Goal: Communication & Community: Share content

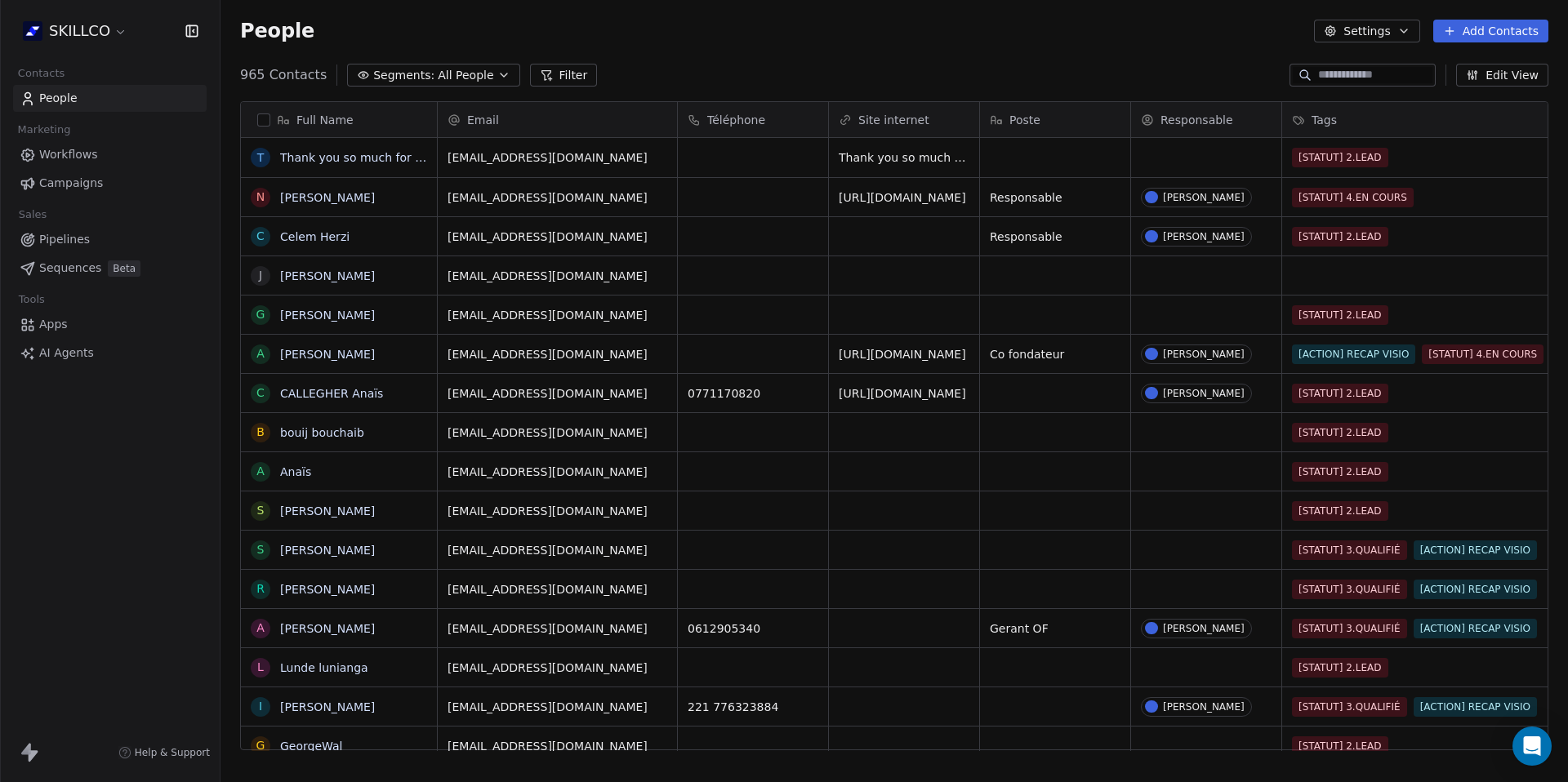
scroll to position [676, 1335]
click at [716, 286] on div "grid" at bounding box center [753, 275] width 150 height 38
click at [896, 273] on html "SKILLCO Contacts People Marketing Workflows Campaigns Sales Pipelines Sequences…" at bounding box center [784, 391] width 1568 height 782
click at [896, 273] on div "grid" at bounding box center [904, 275] width 150 height 38
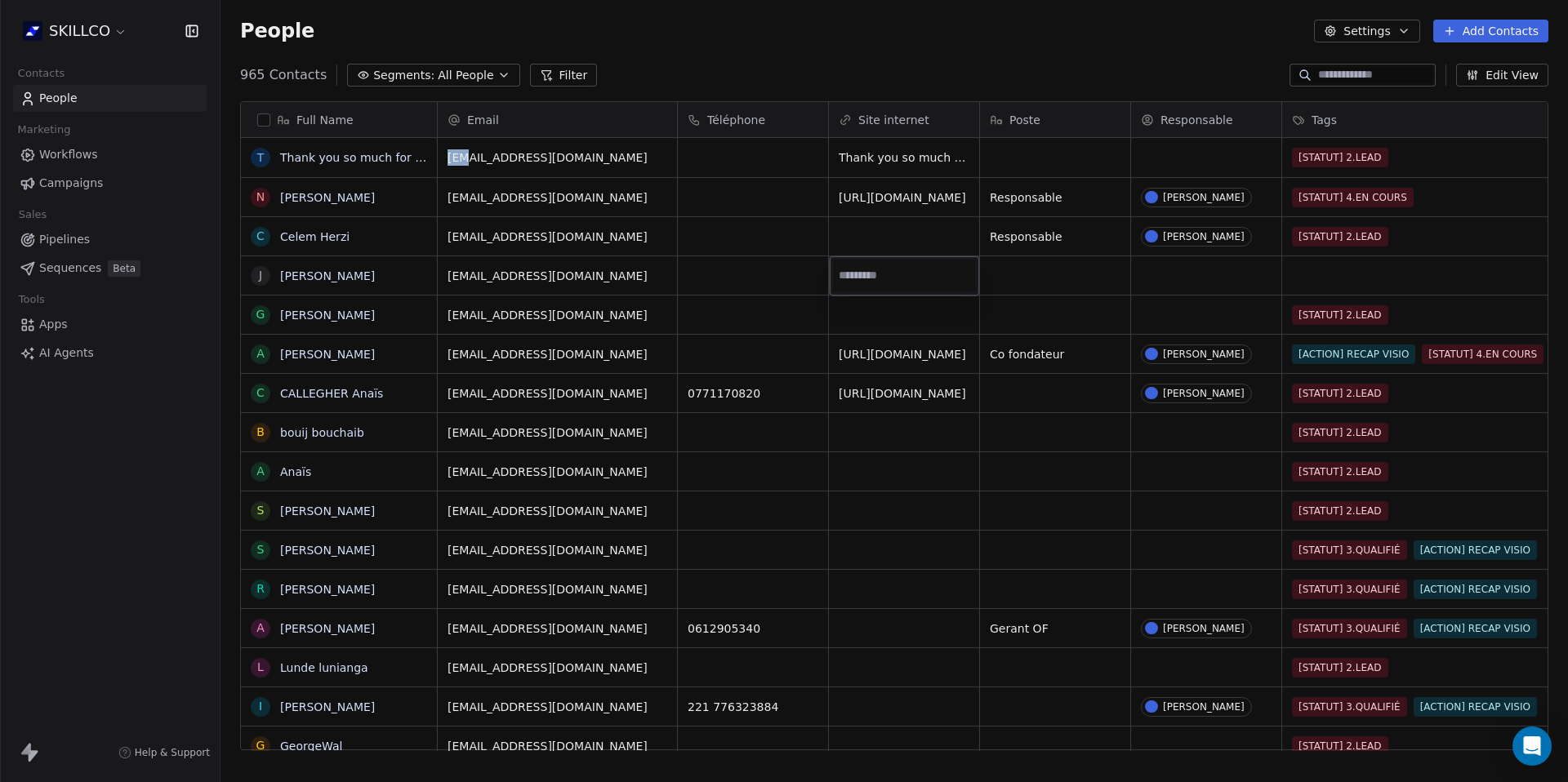
click at [859, 278] on input "url" at bounding box center [904, 276] width 143 height 33
type input "**********"
click at [885, 323] on html "SKILLCO Contacts People Marketing Workflows Campaigns Sales Pipelines Sequences…" at bounding box center [784, 391] width 1568 height 782
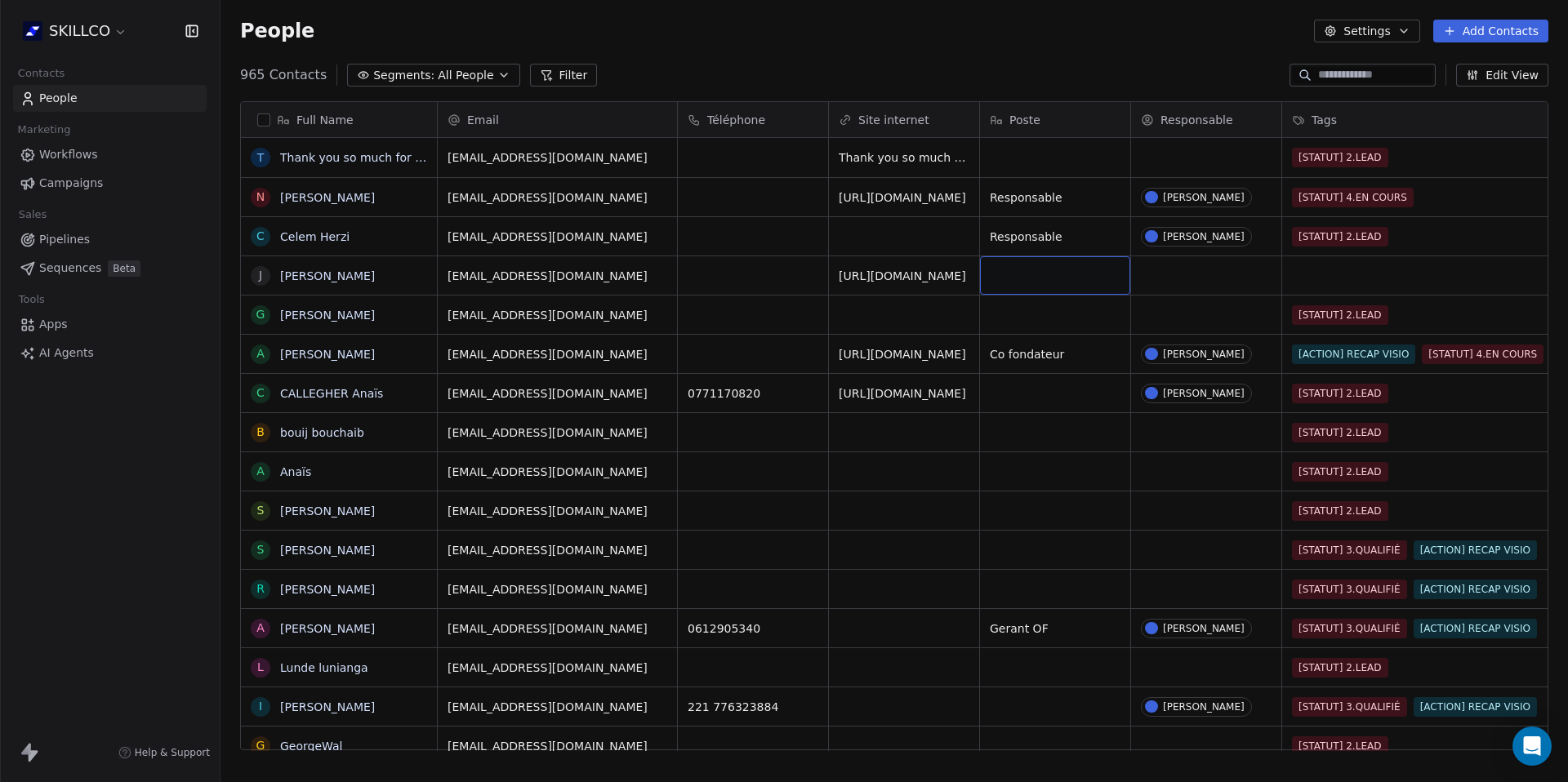
click at [1024, 275] on div "grid" at bounding box center [1055, 275] width 150 height 38
type textarea "**********"
click at [1210, 300] on html "SKILLCO Contacts People Marketing Workflows Campaigns Sales Pipelines Sequences…" at bounding box center [784, 391] width 1568 height 782
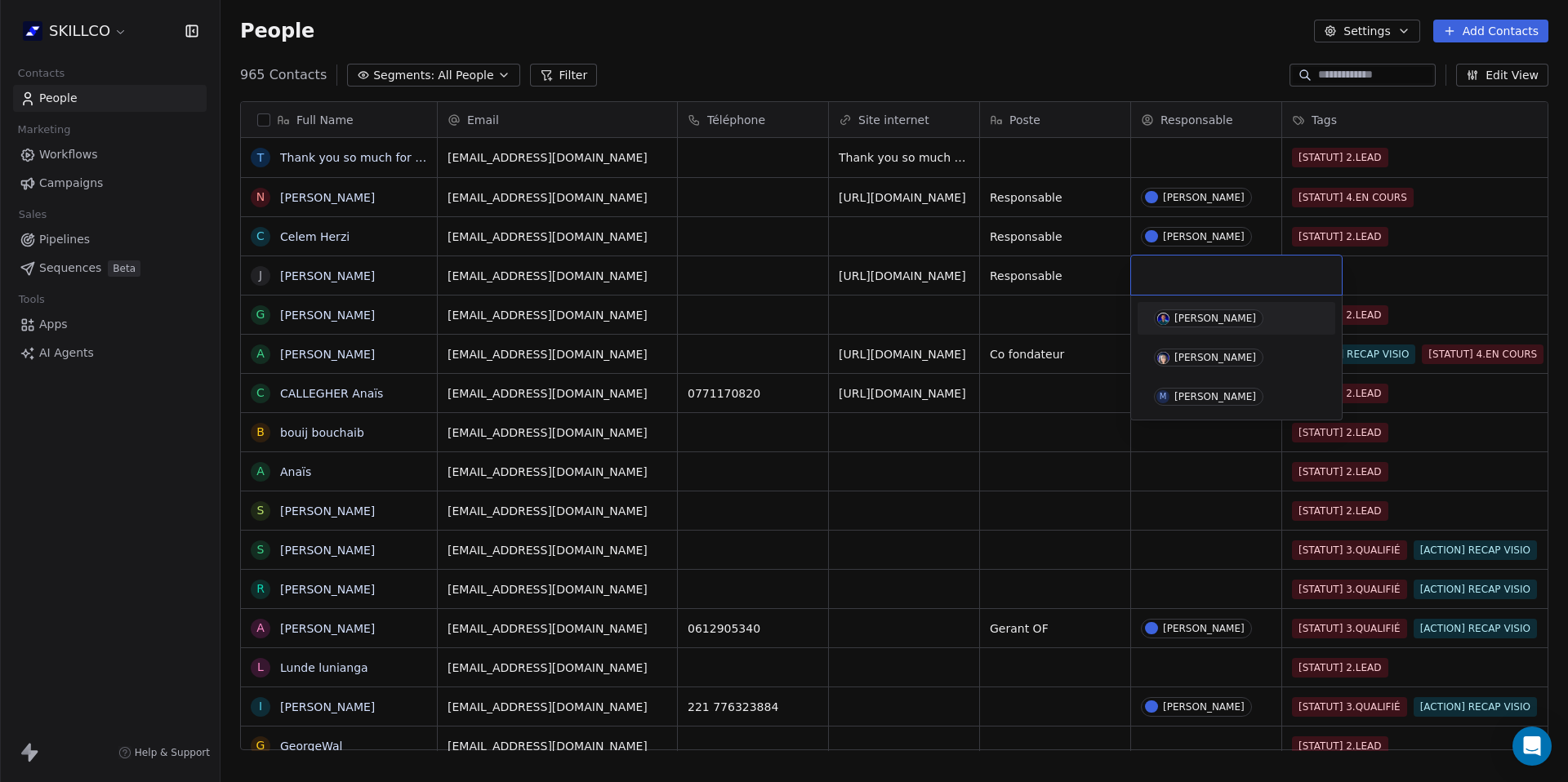
click at [1211, 317] on div "[PERSON_NAME]" at bounding box center [1215, 318] width 81 height 11
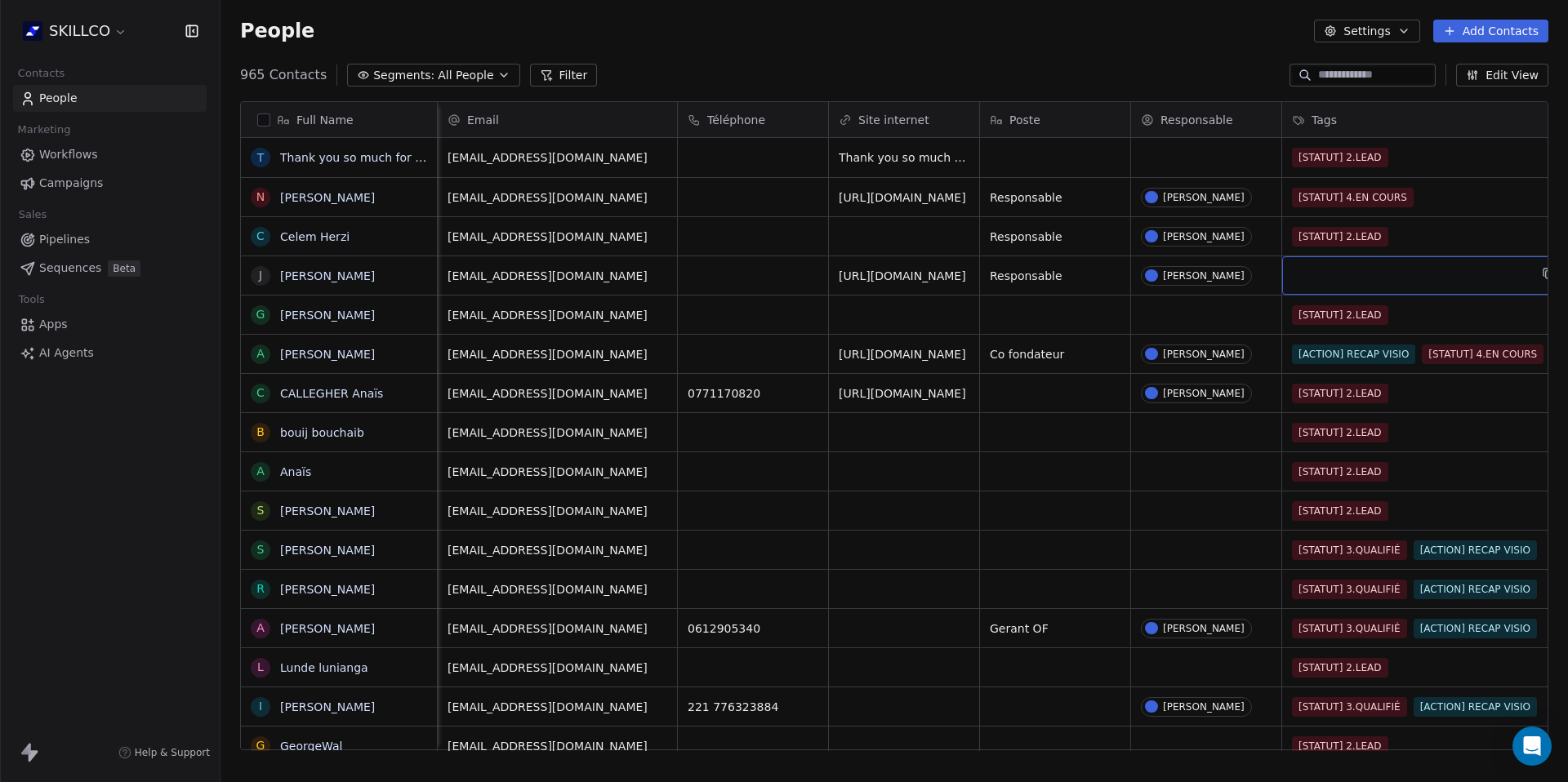
scroll to position [0, 35]
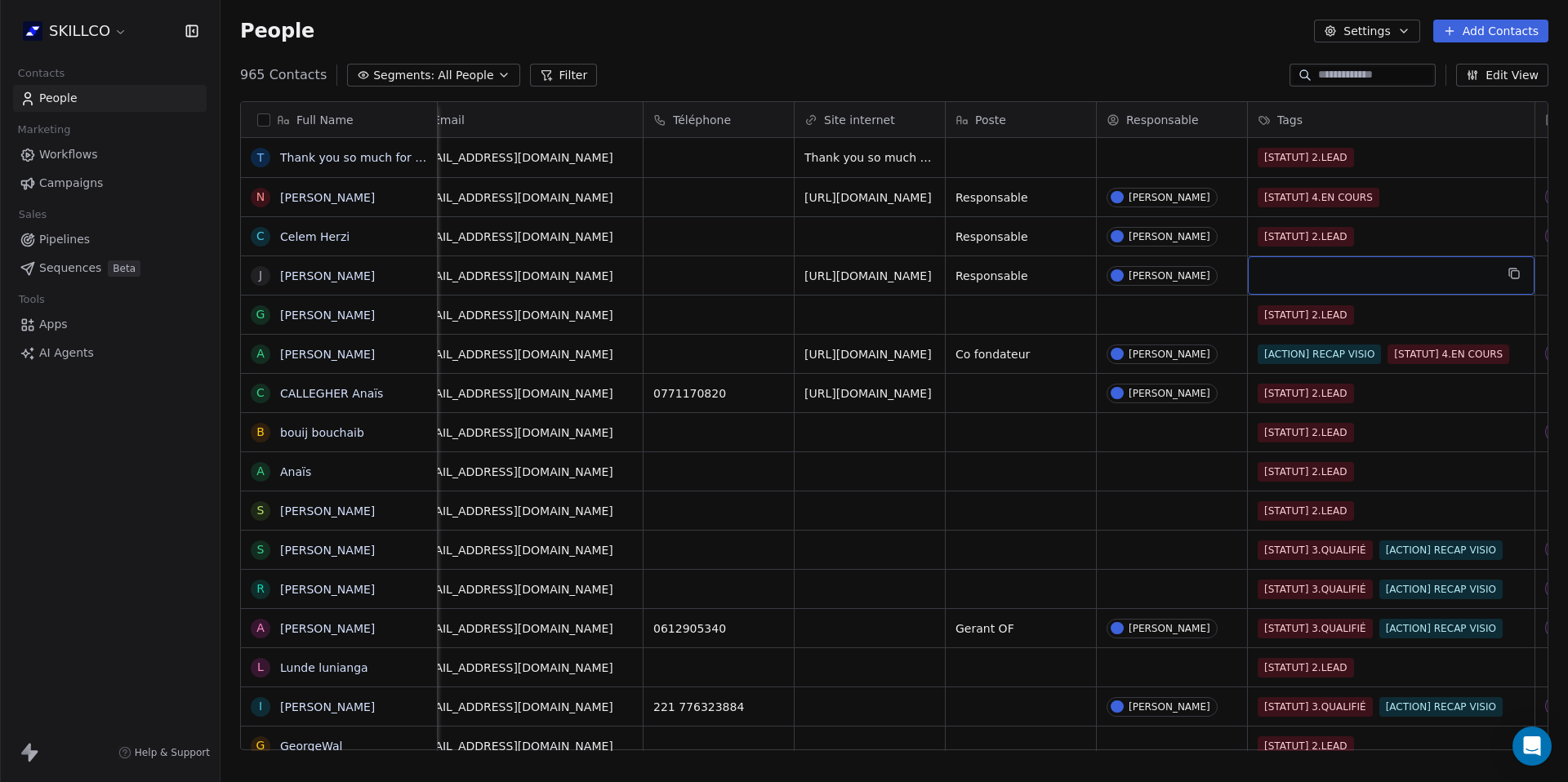
click at [1315, 272] on div "grid" at bounding box center [1391, 275] width 286 height 38
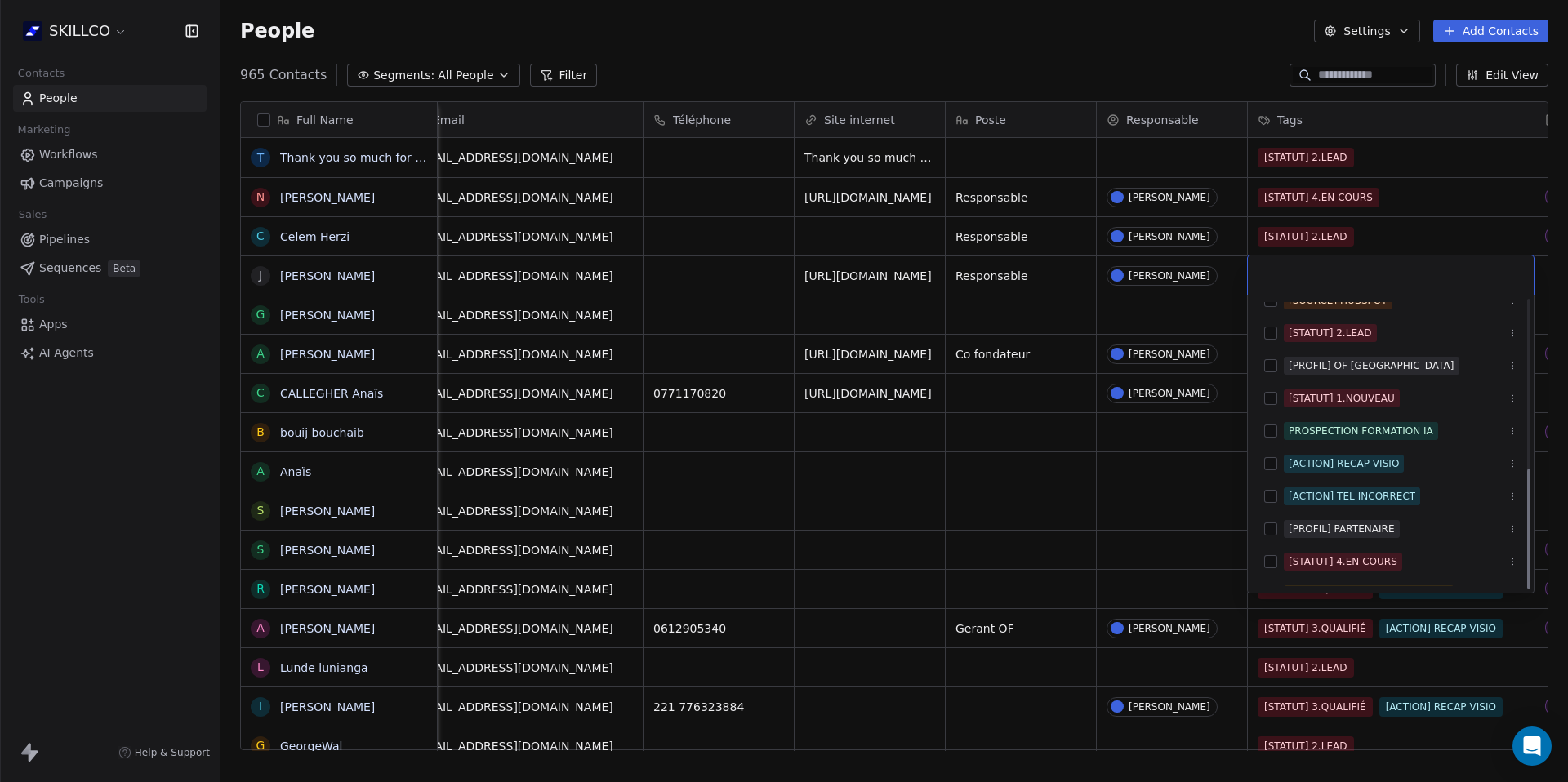
scroll to position [402, 0]
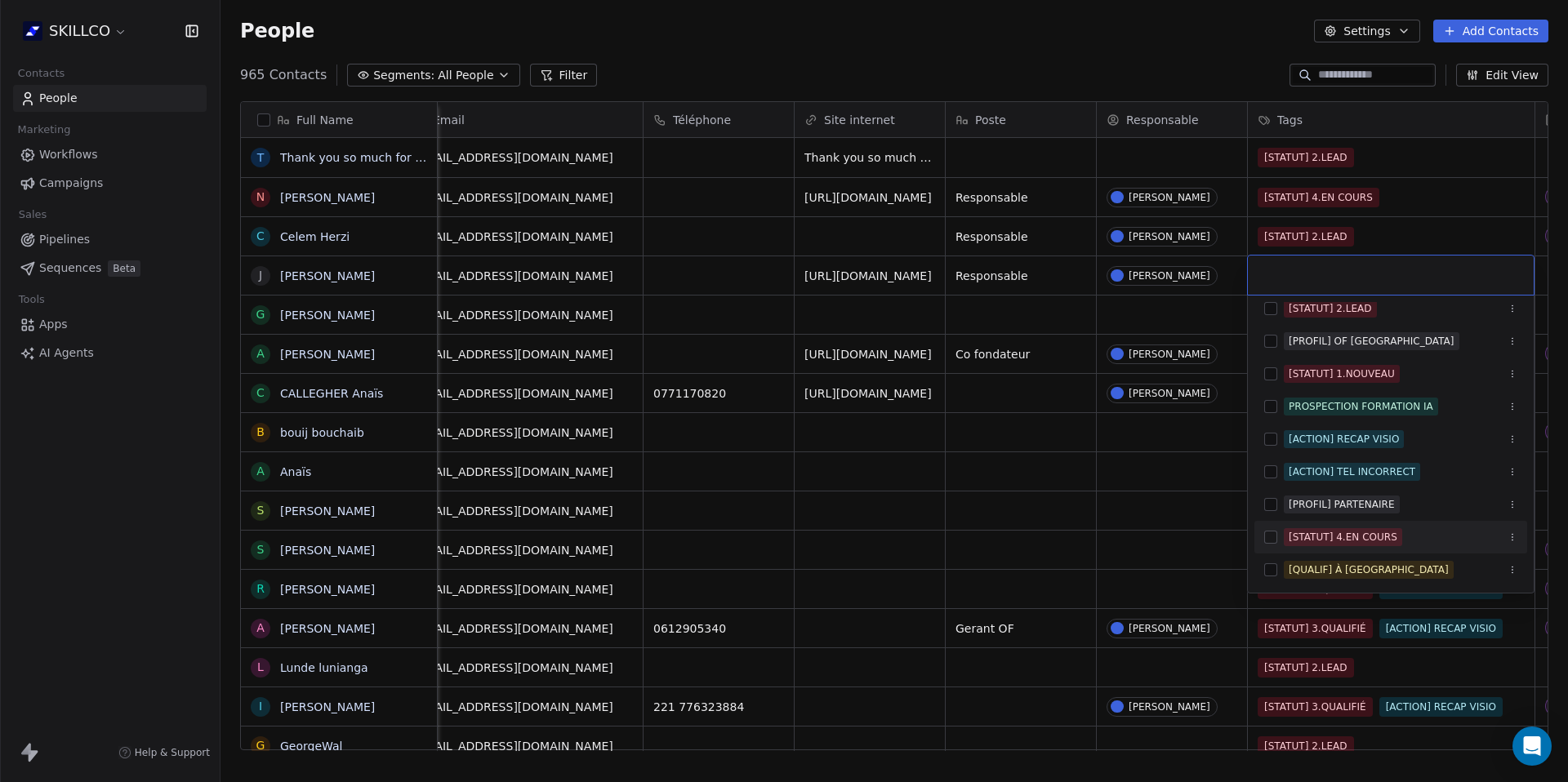
click at [1275, 540] on button "Suggestions" at bounding box center [1270, 537] width 13 height 13
click at [1208, 311] on html "SKILLCO Contacts People Marketing Workflows Campaigns Sales Pipelines Sequences…" at bounding box center [784, 391] width 1568 height 782
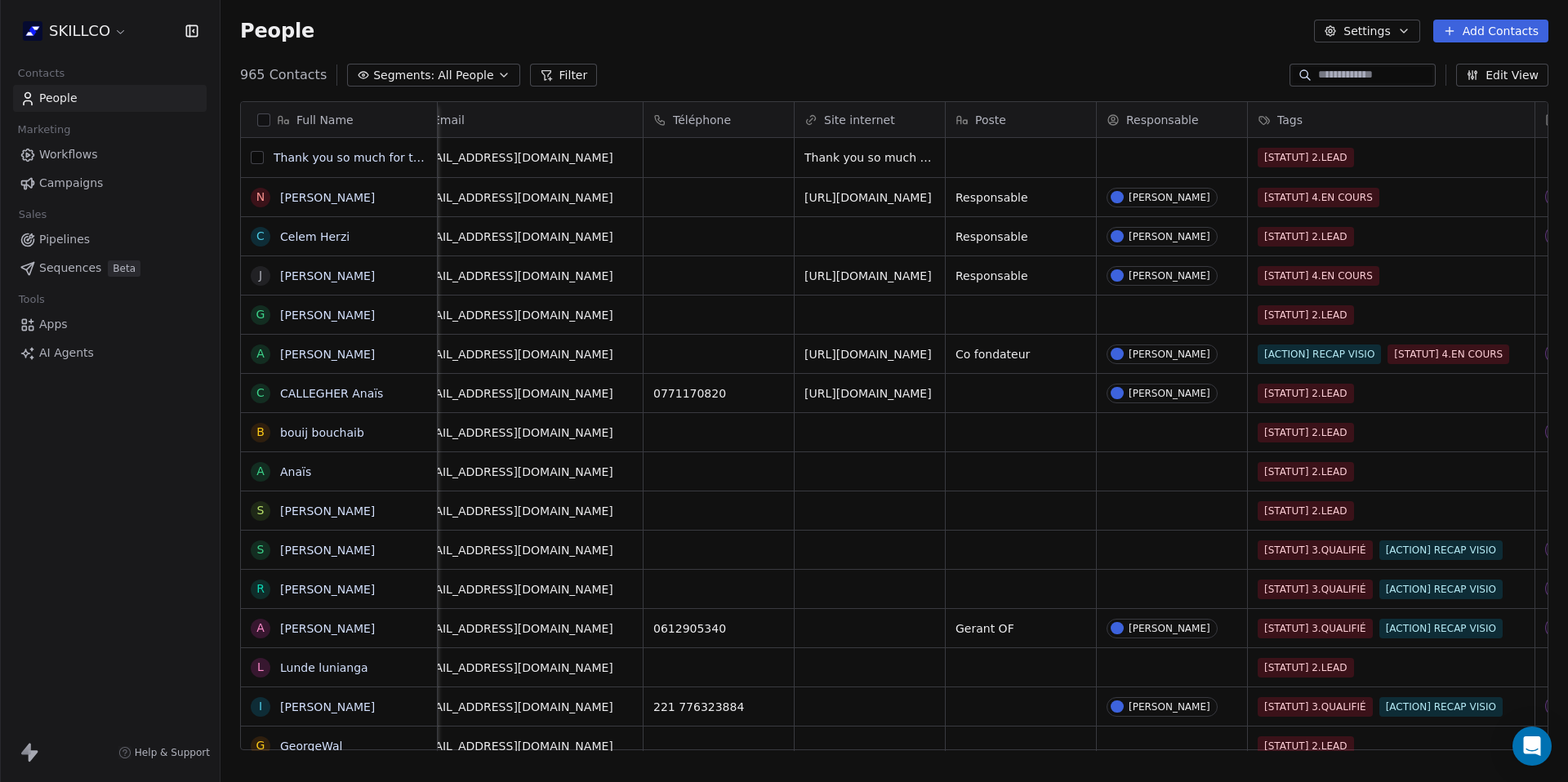
click at [260, 161] on button "grid" at bounding box center [257, 157] width 13 height 13
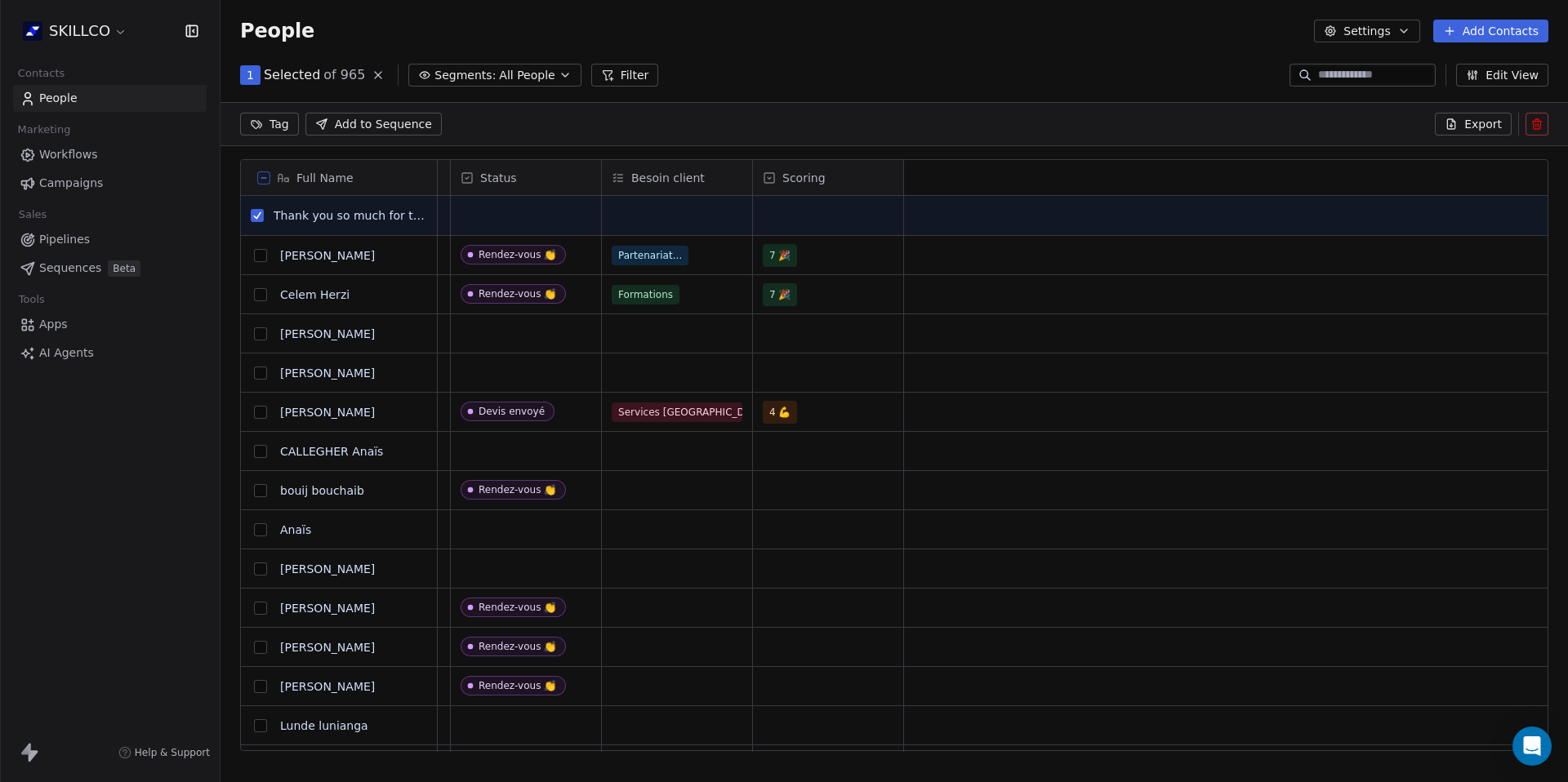
scroll to position [0, 0]
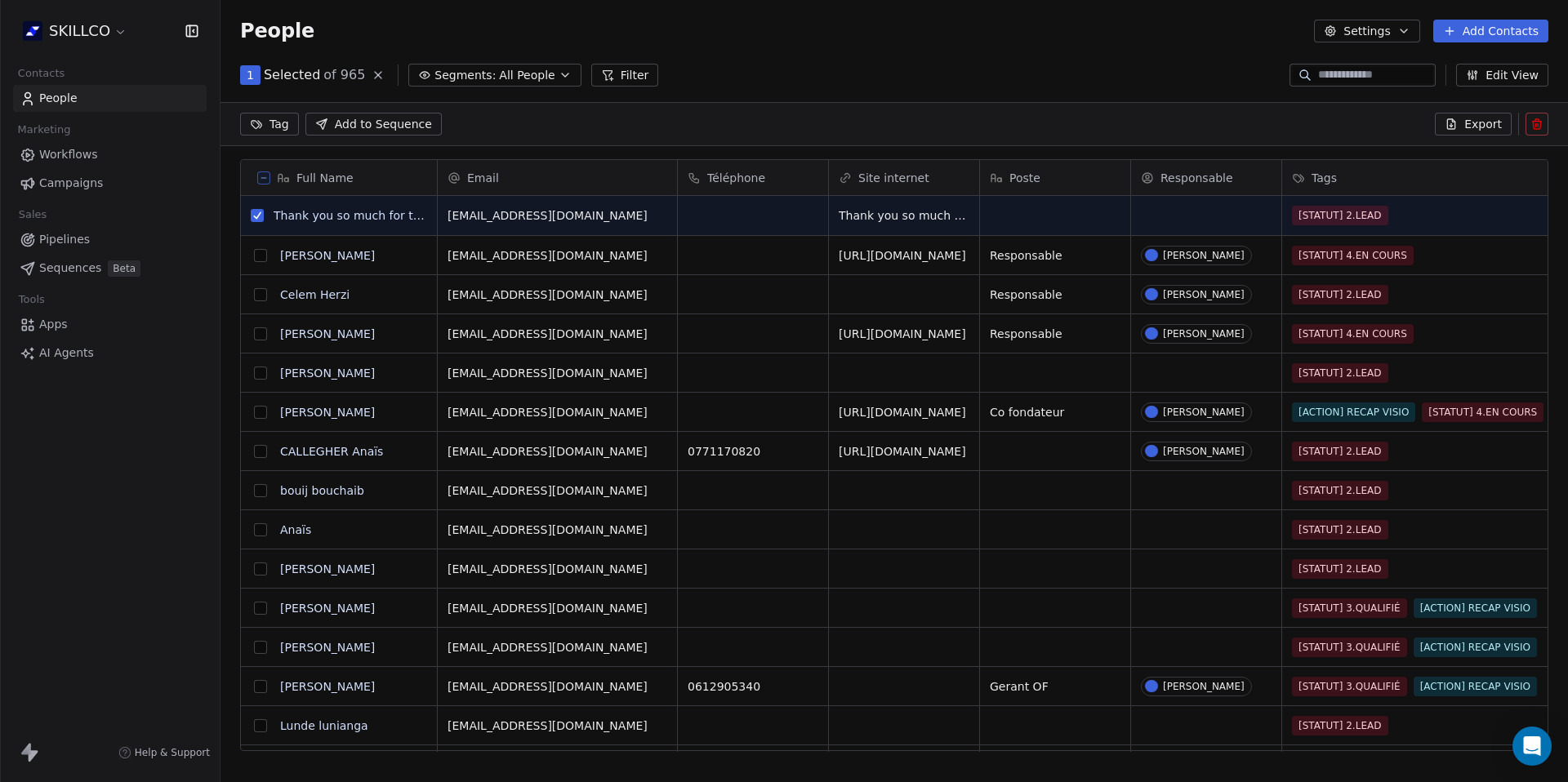
click at [1540, 125] on icon at bounding box center [1536, 125] width 7 height 7
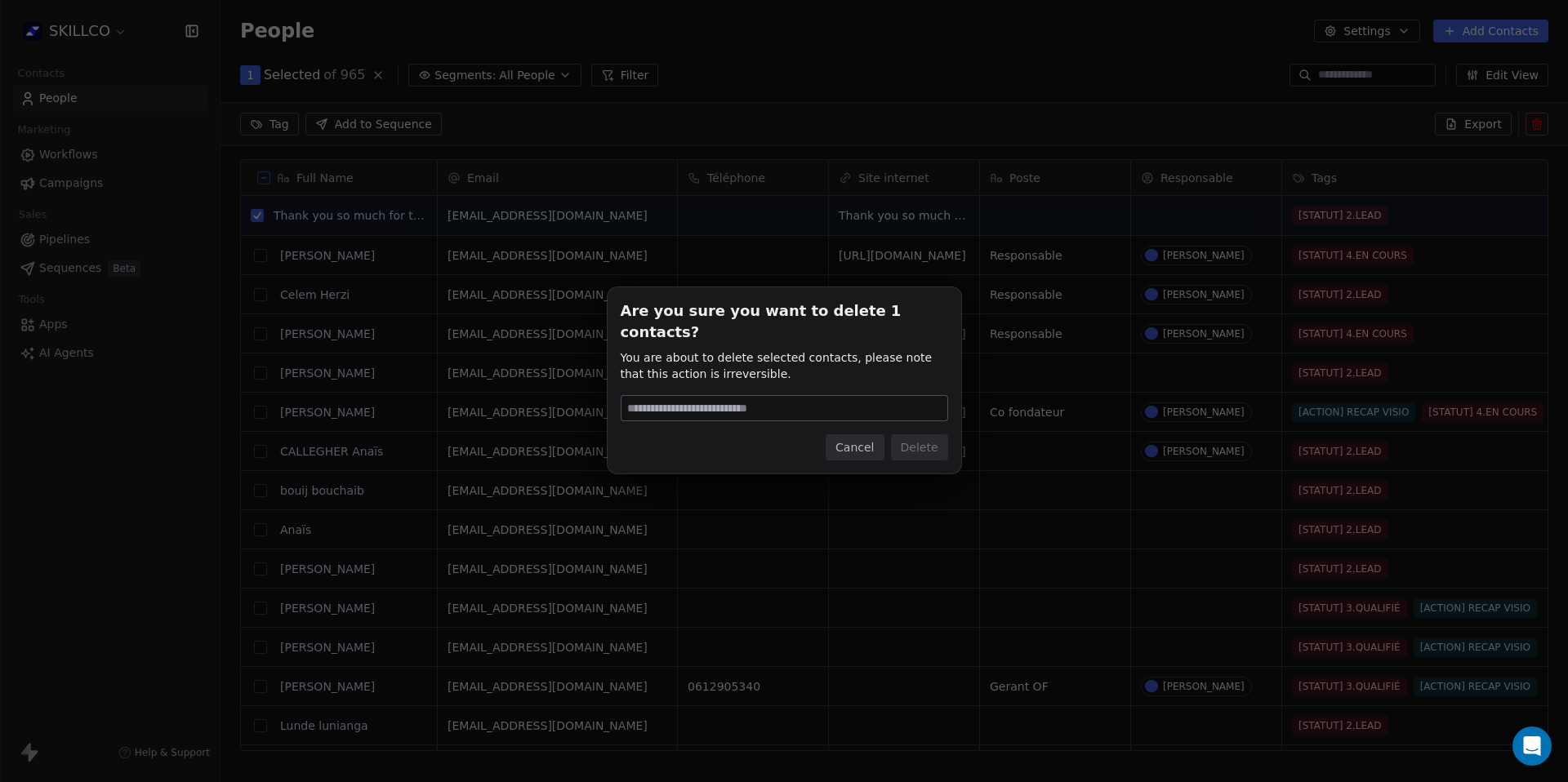
click at [726, 396] on input at bounding box center [784, 408] width 326 height 24
type input "******"
click at [906, 436] on button "Delete" at bounding box center [919, 447] width 57 height 26
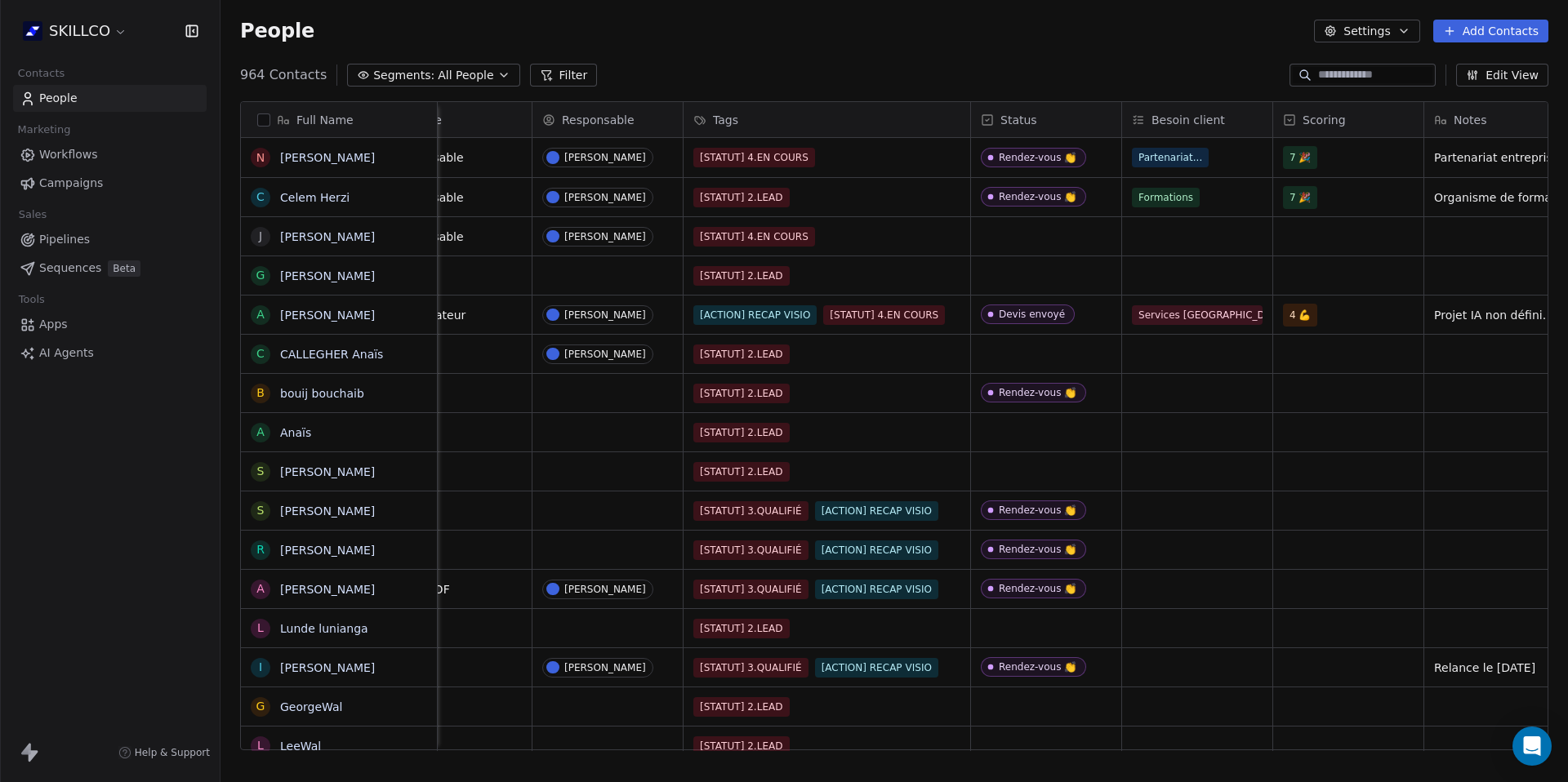
scroll to position [0, 661]
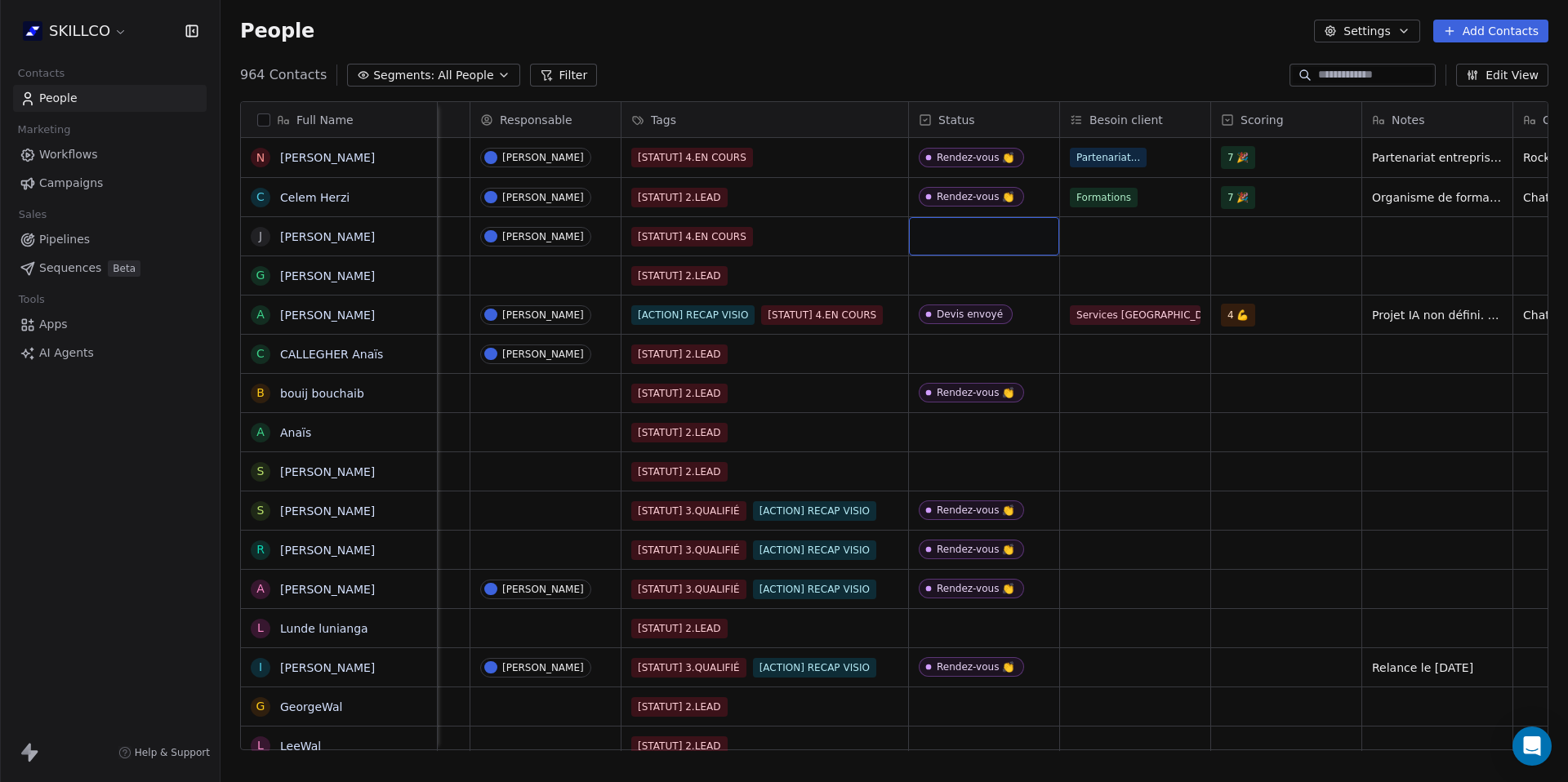
click at [972, 233] on div "[EMAIL_ADDRESS][DOMAIN_NAME] [URL][DOMAIN_NAME] Responsable [PERSON_NAME] [STAT…" at bounding box center [891, 445] width 2229 height 613
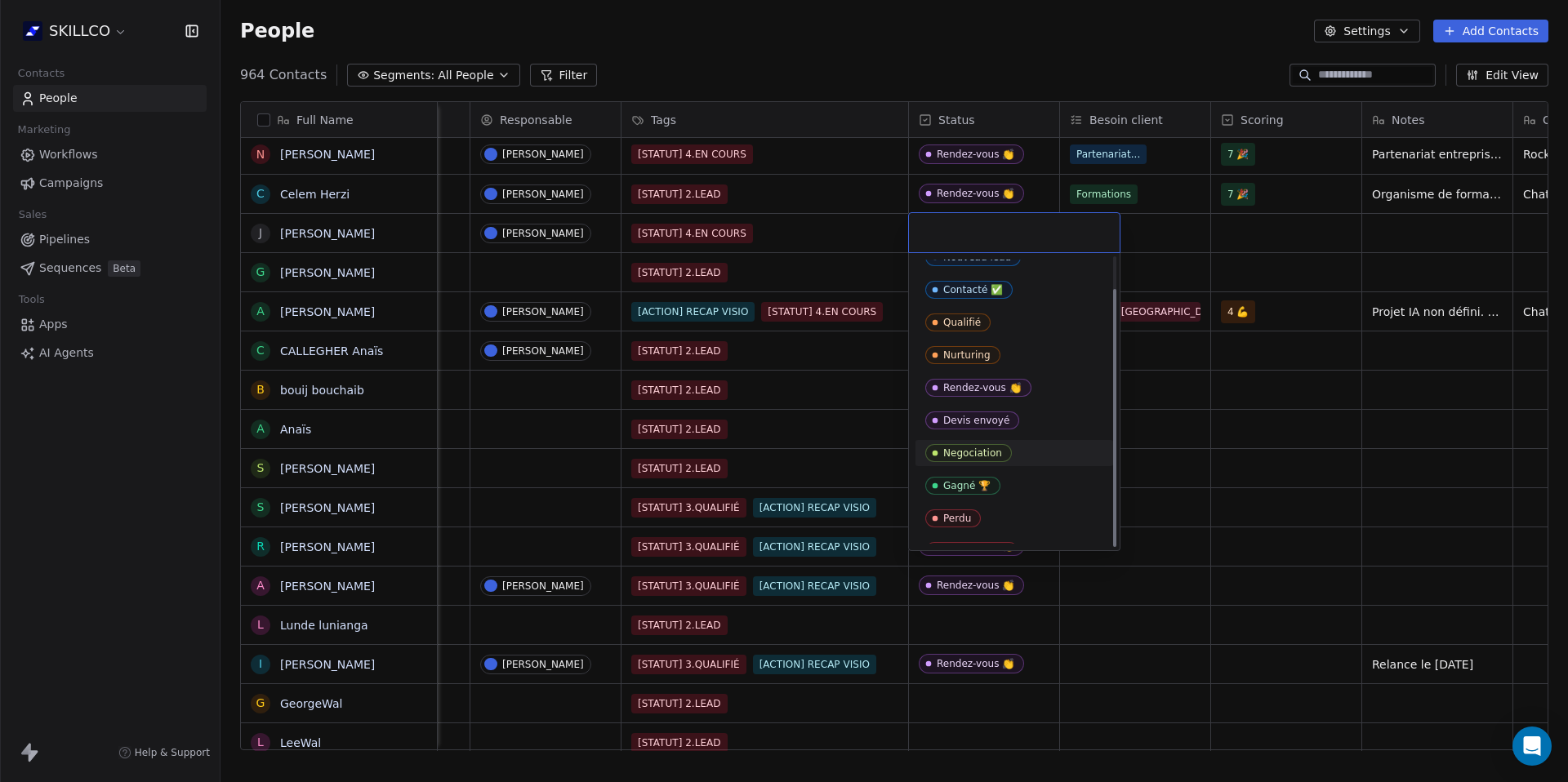
scroll to position [36, 0]
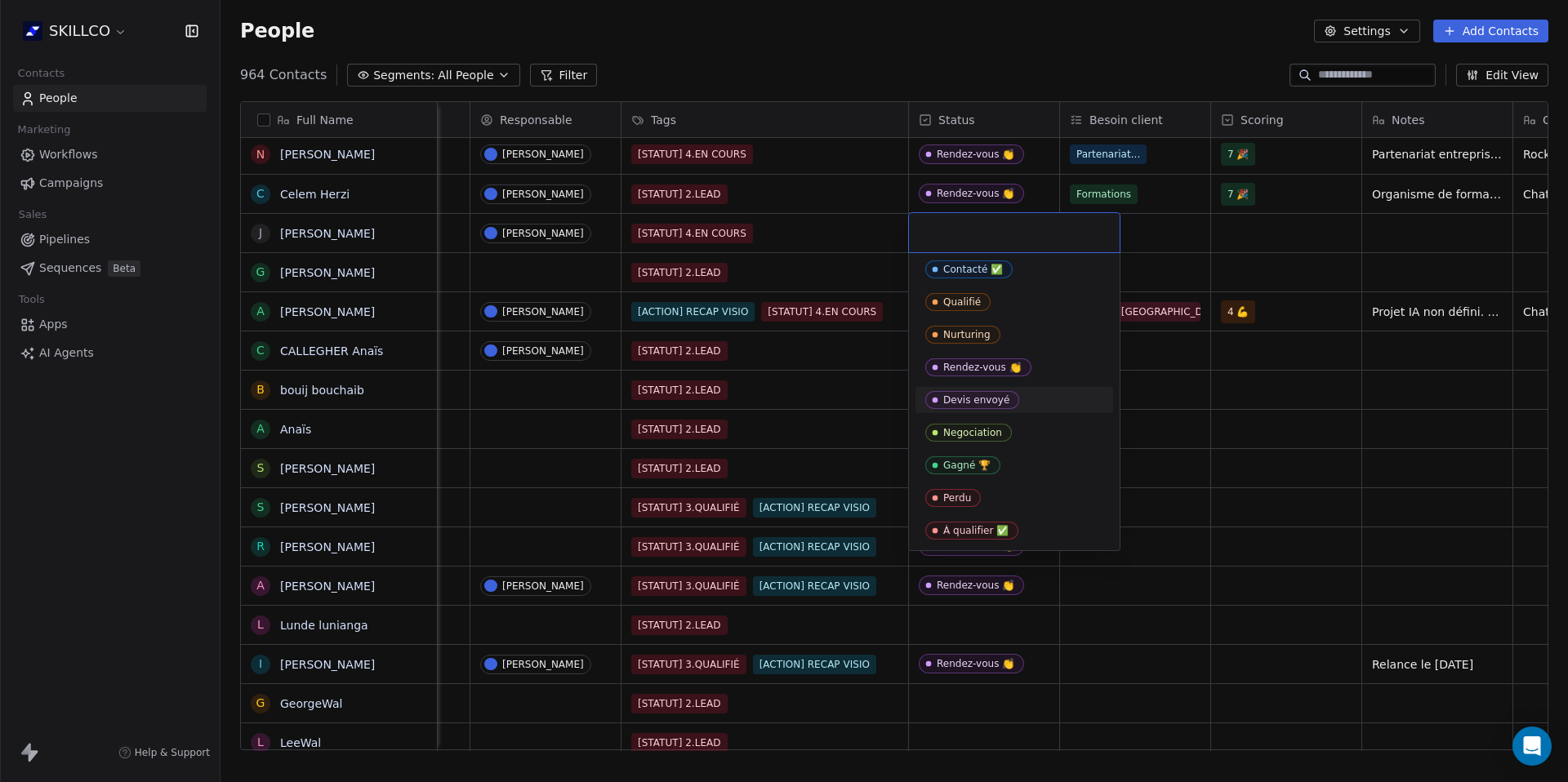
click at [966, 398] on div "Devis envoyé" at bounding box center [976, 400] width 66 height 11
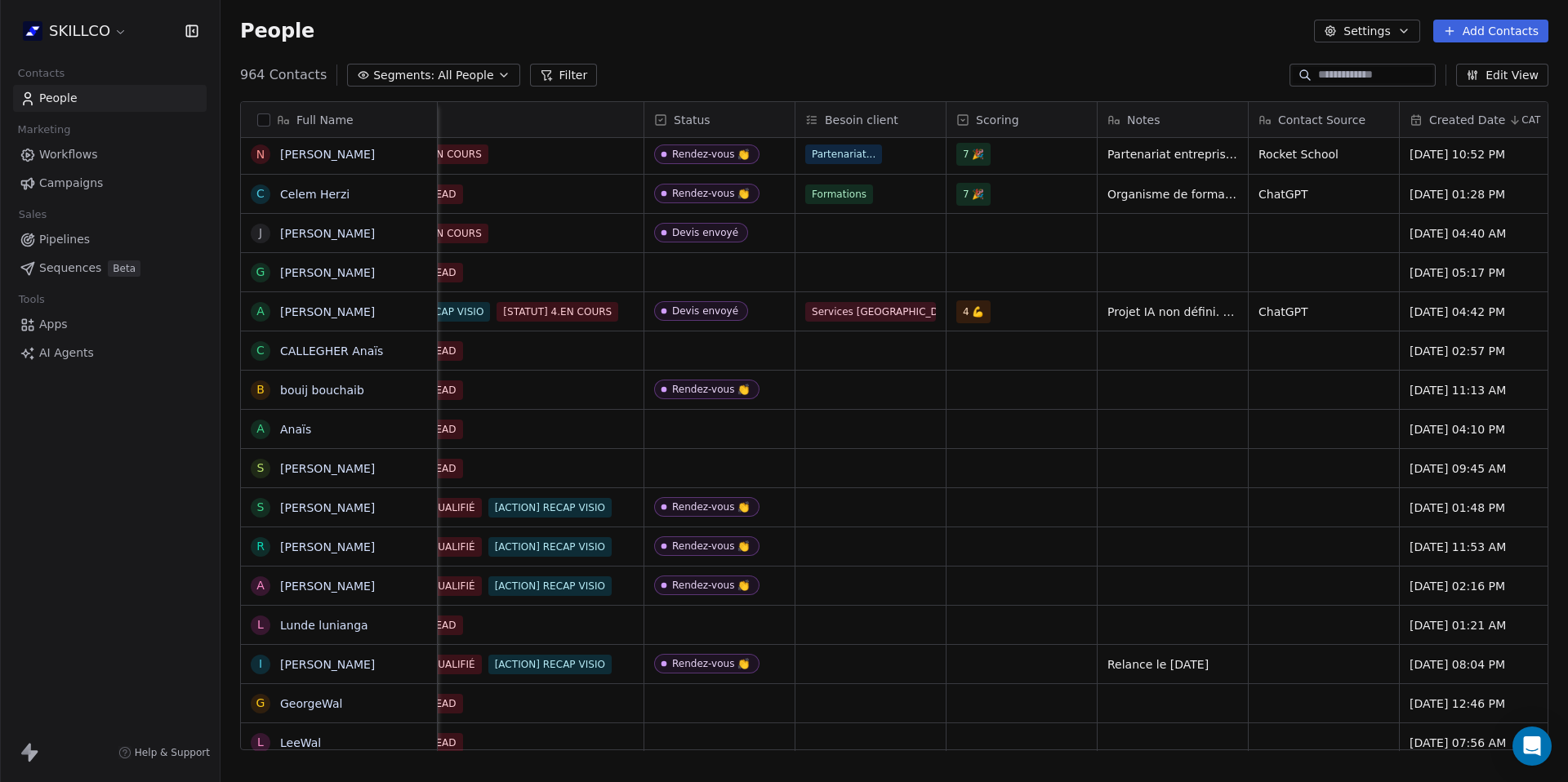
scroll to position [0, 998]
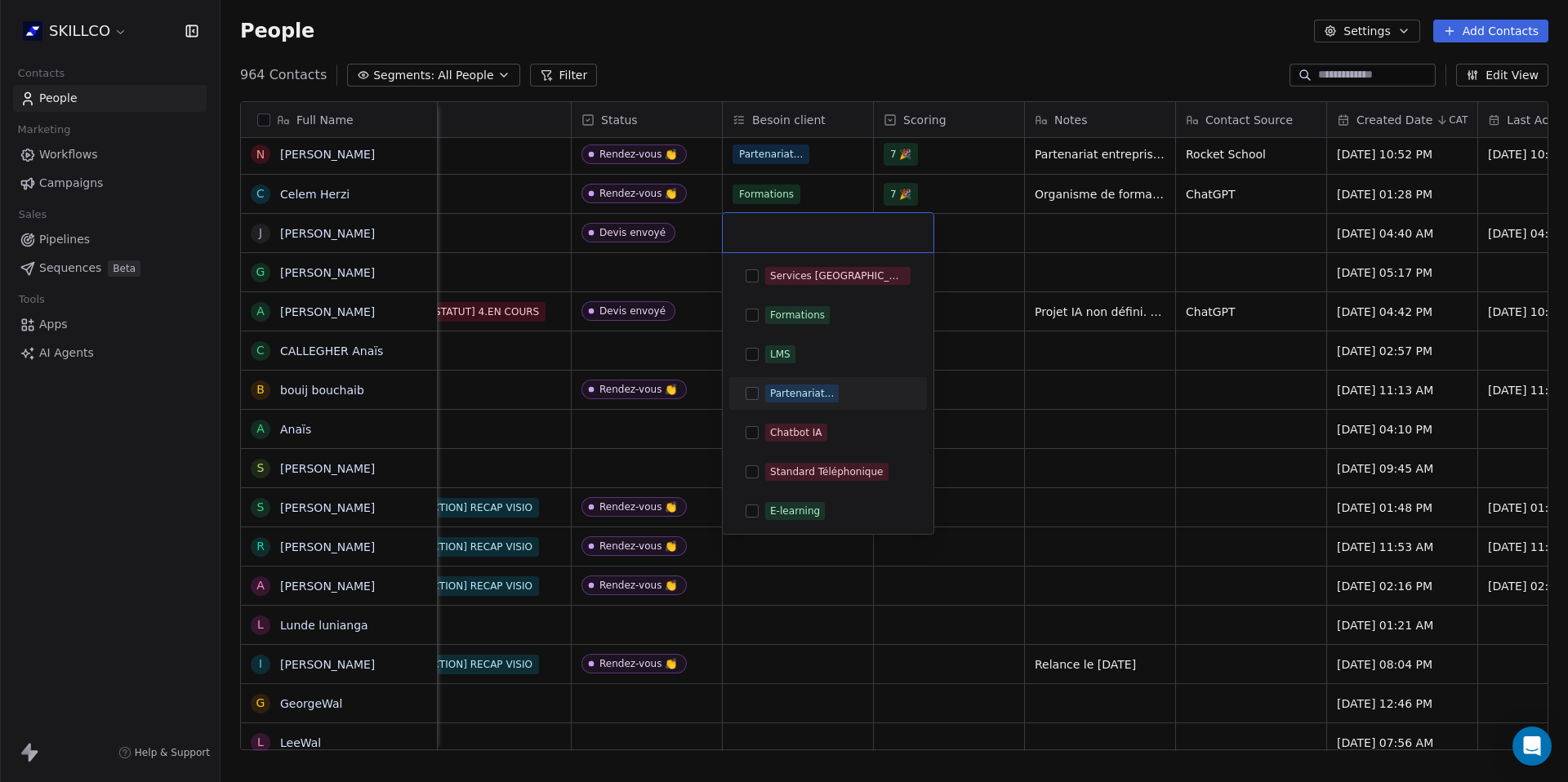
click at [752, 320] on button "Suggestions" at bounding box center [752, 315] width 13 height 13
click at [941, 232] on html "SKILLCO Contacts People Marketing Workflows Campaigns Sales Pipelines Sequences…" at bounding box center [784, 391] width 1568 height 782
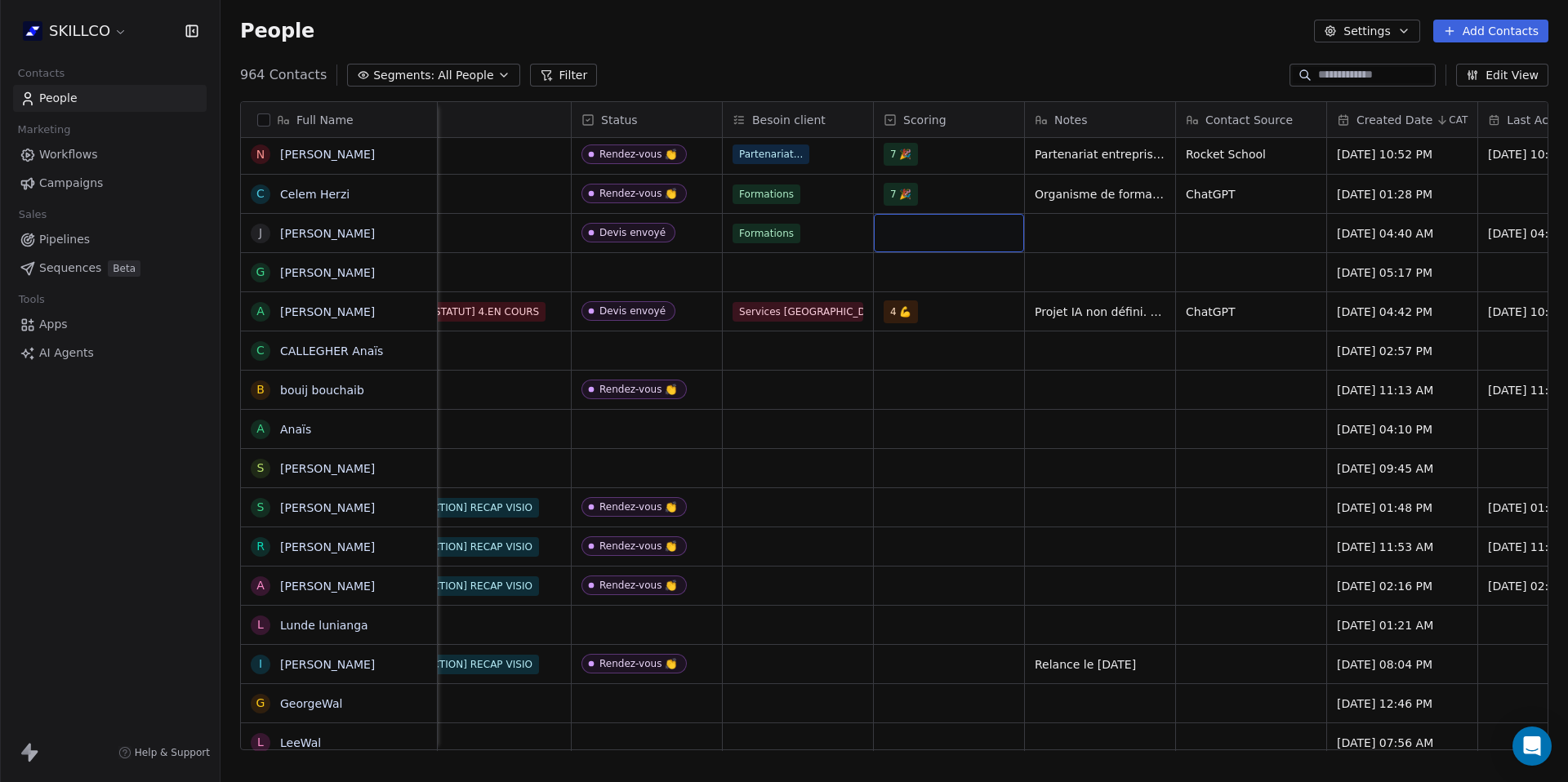
click at [986, 237] on div "grid" at bounding box center [949, 233] width 150 height 38
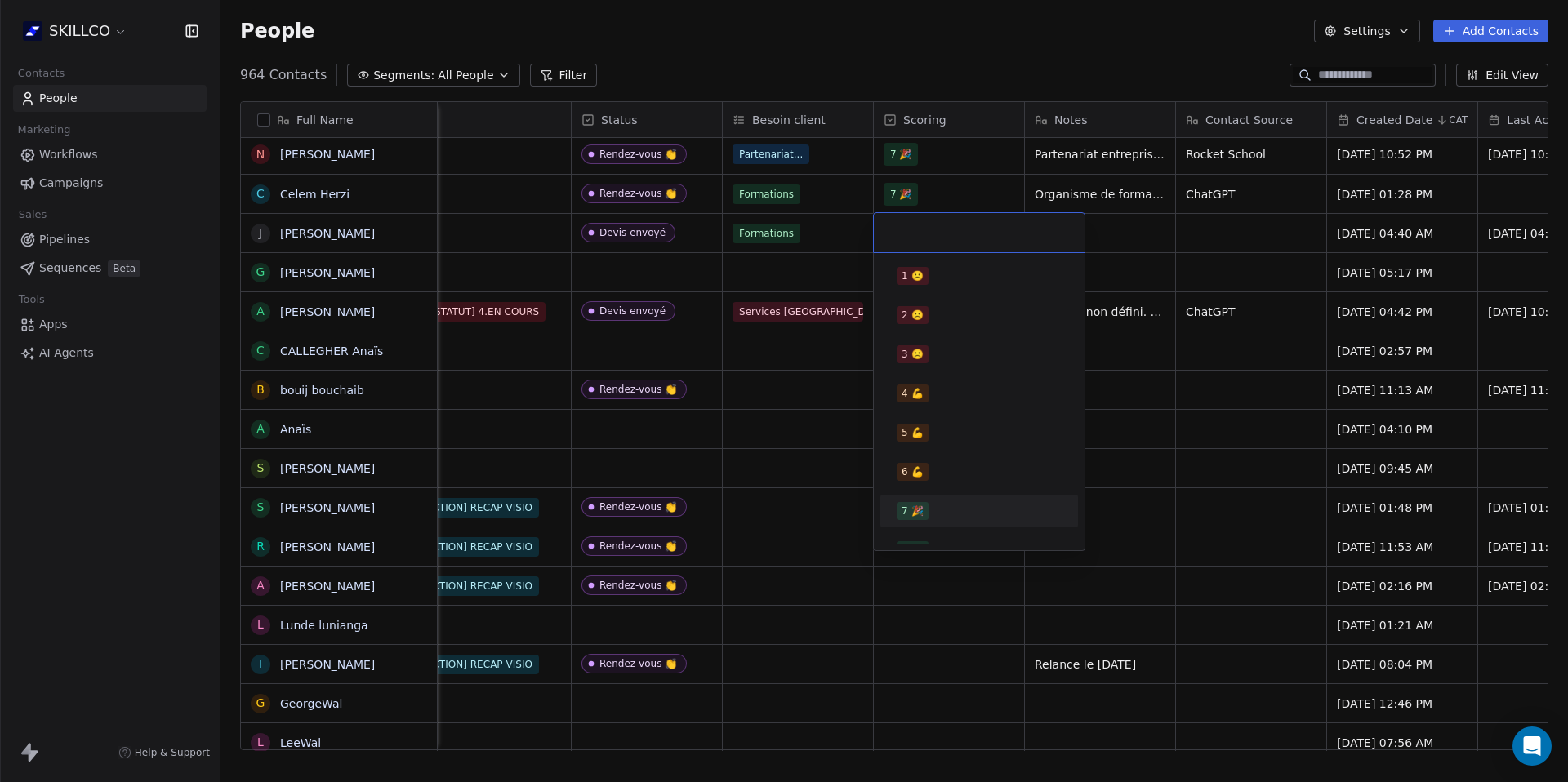
click at [950, 512] on div "7 🎉" at bounding box center [979, 511] width 165 height 18
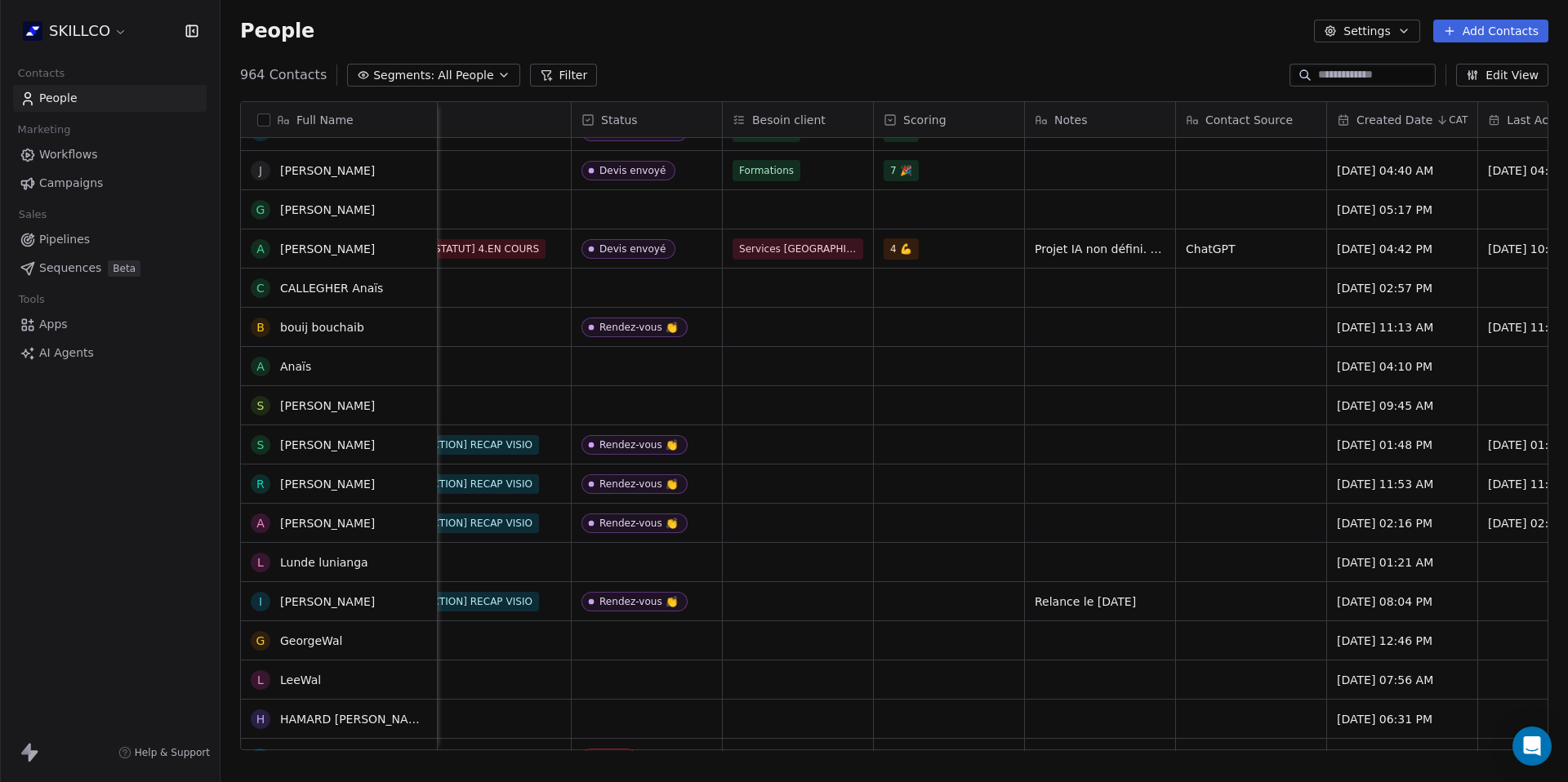
scroll to position [0, 0]
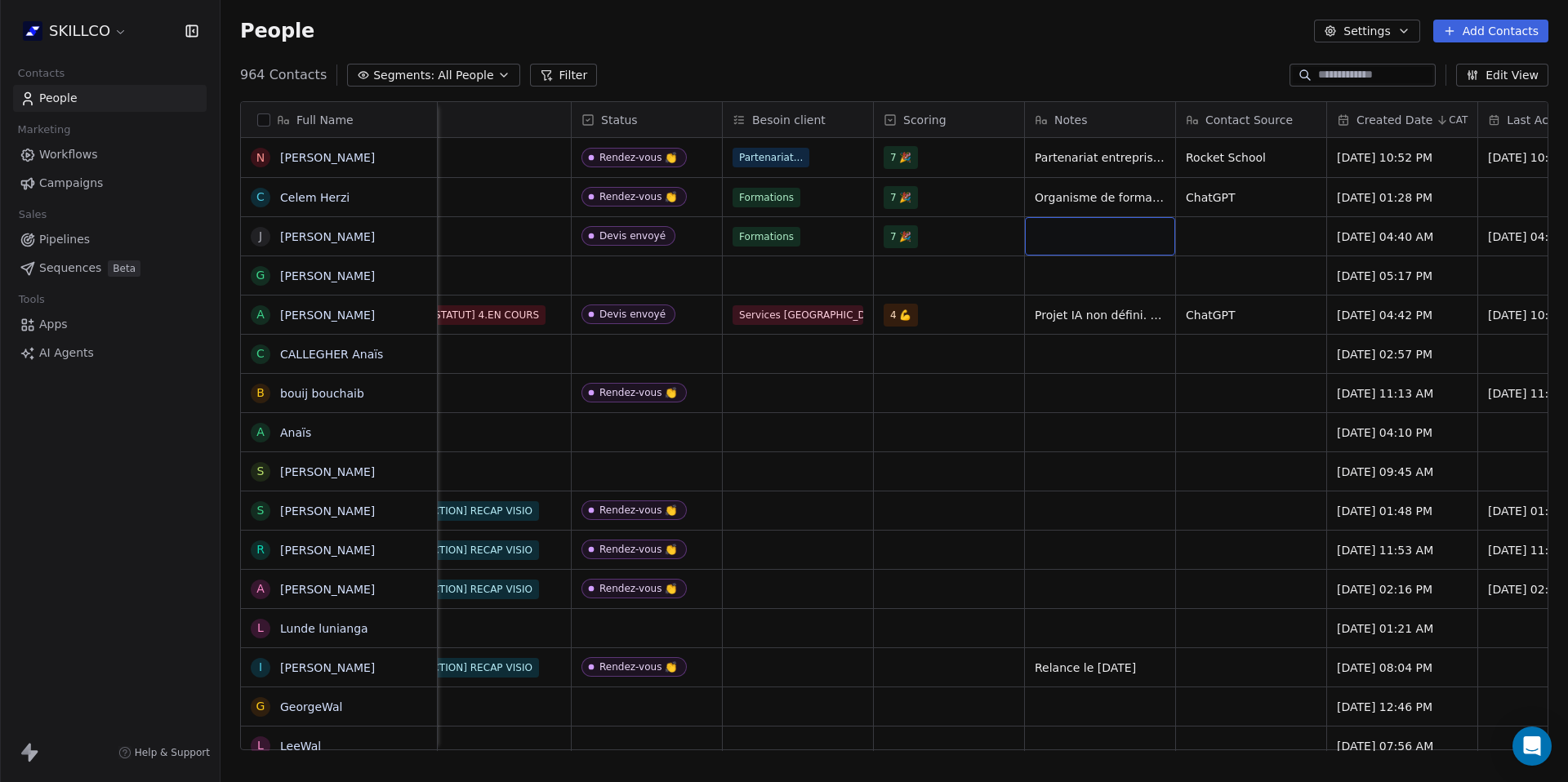
click at [1128, 232] on div "grid" at bounding box center [1100, 236] width 150 height 38
type textarea "*"
type textarea "***"
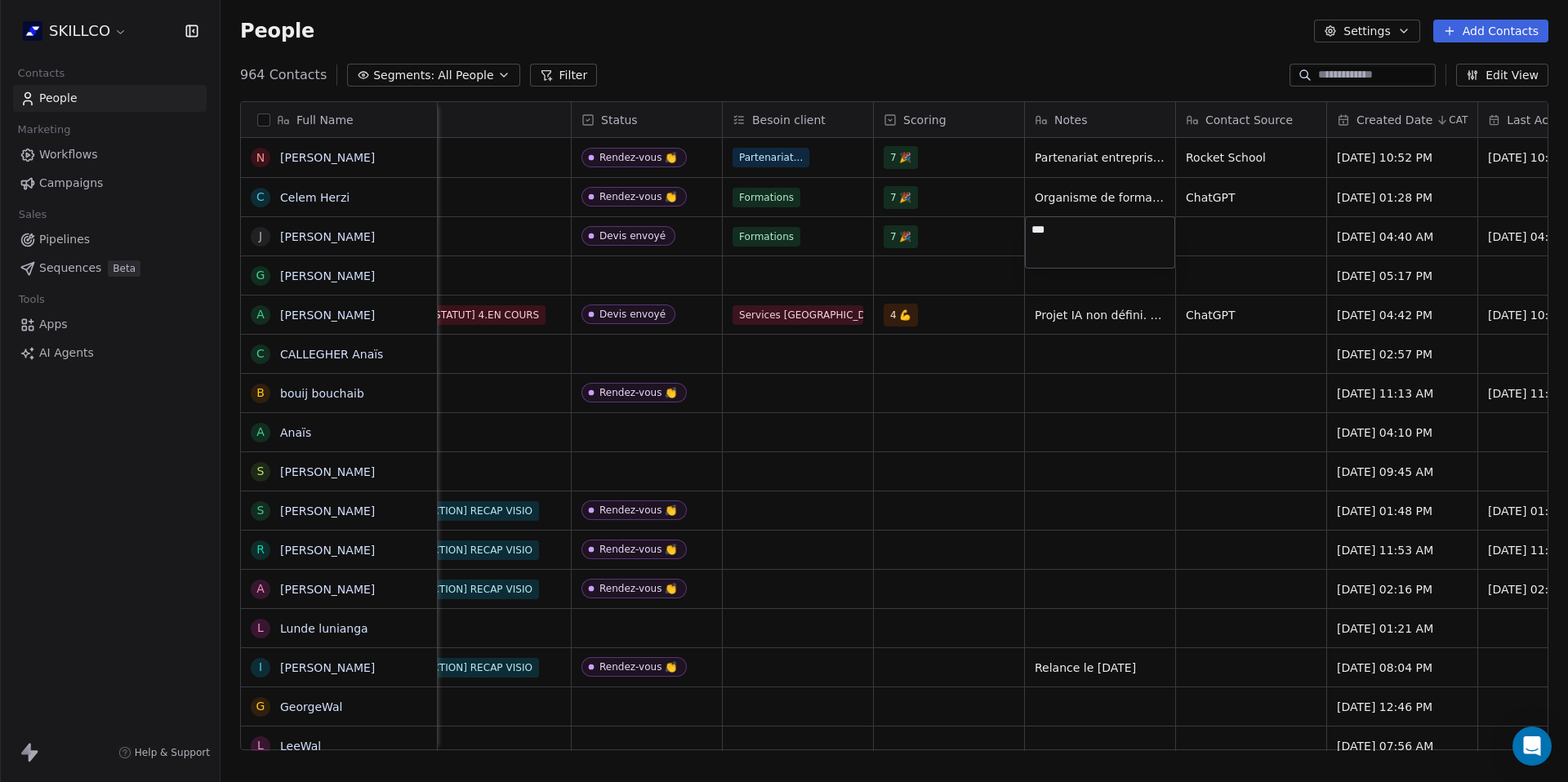
click at [1209, 199] on html "SKILLCO Contacts People Marketing Workflows Campaigns Sales Pipelines Sequences…" at bounding box center [784, 391] width 1568 height 782
click at [1296, 197] on button "grid" at bounding box center [1305, 195] width 20 height 20
click at [1241, 239] on div "grid" at bounding box center [1251, 236] width 150 height 38
click at [1218, 233] on textarea at bounding box center [1251, 242] width 149 height 51
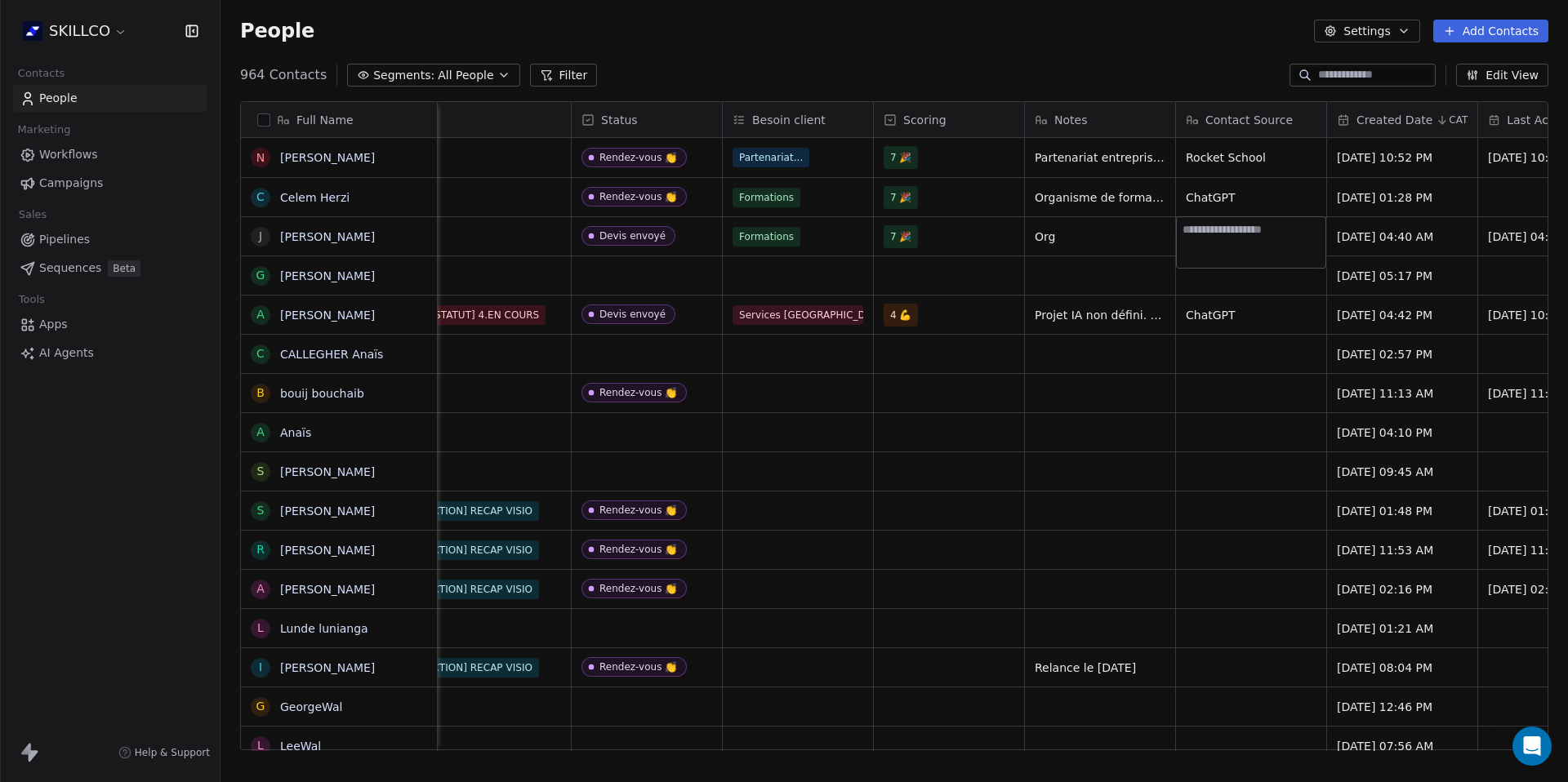
click at [1218, 233] on textarea at bounding box center [1251, 242] width 149 height 51
type textarea "**********"
click at [1074, 261] on html "SKILLCO Contacts People Marketing Workflows Campaigns Sales Pipelines Sequences…" at bounding box center [784, 391] width 1568 height 782
click at [1078, 244] on html "SKILLCO Contacts People Marketing Workflows Campaigns Sales Pipelines Sequences…" at bounding box center [784, 391] width 1568 height 782
click at [1084, 234] on span "Org" at bounding box center [1085, 236] width 99 height 16
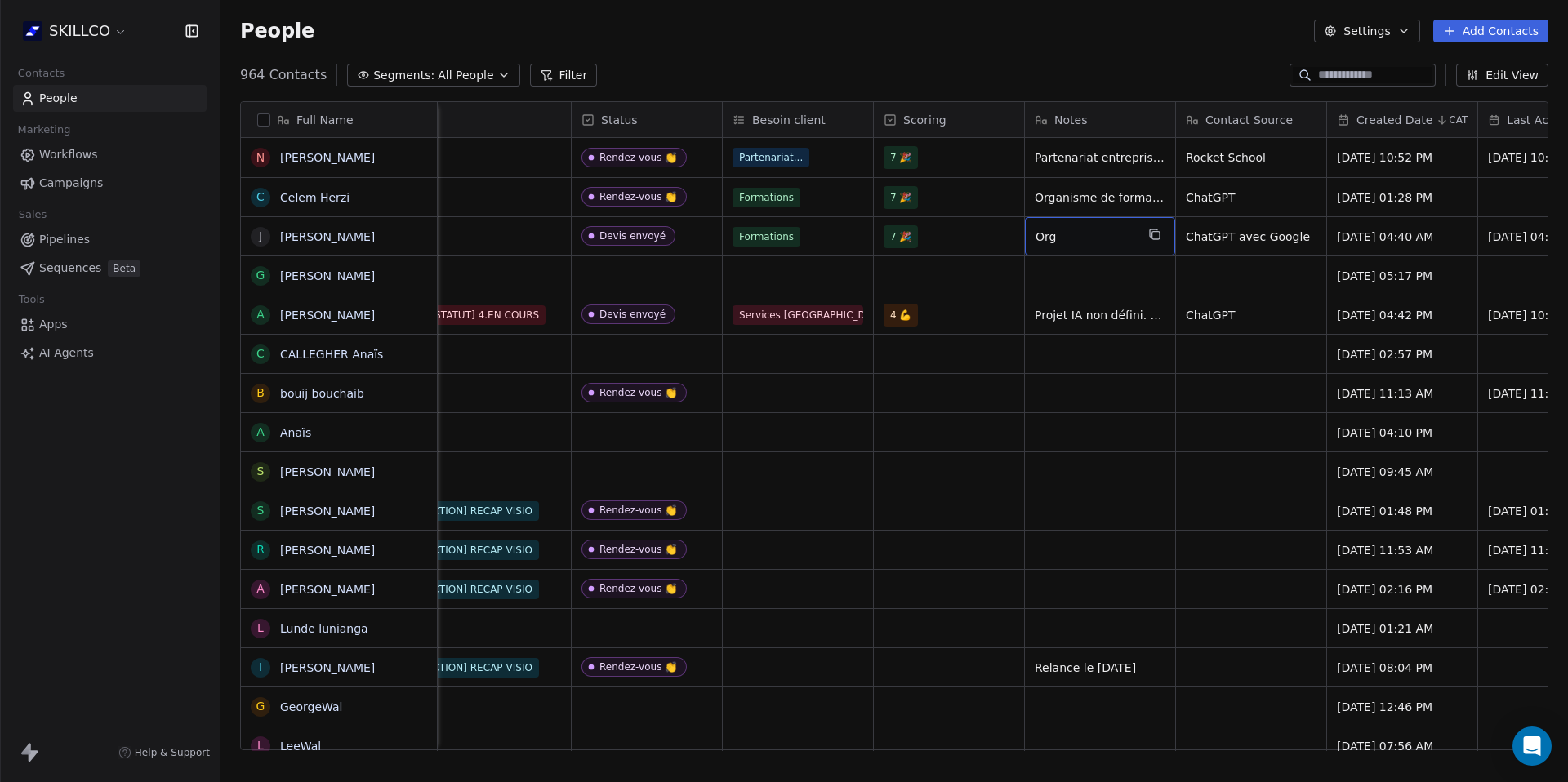
click at [1084, 234] on span "Org" at bounding box center [1085, 236] width 99 height 16
click at [1117, 277] on textarea "**********" at bounding box center [1100, 253] width 149 height 72
paste textarea "**********"
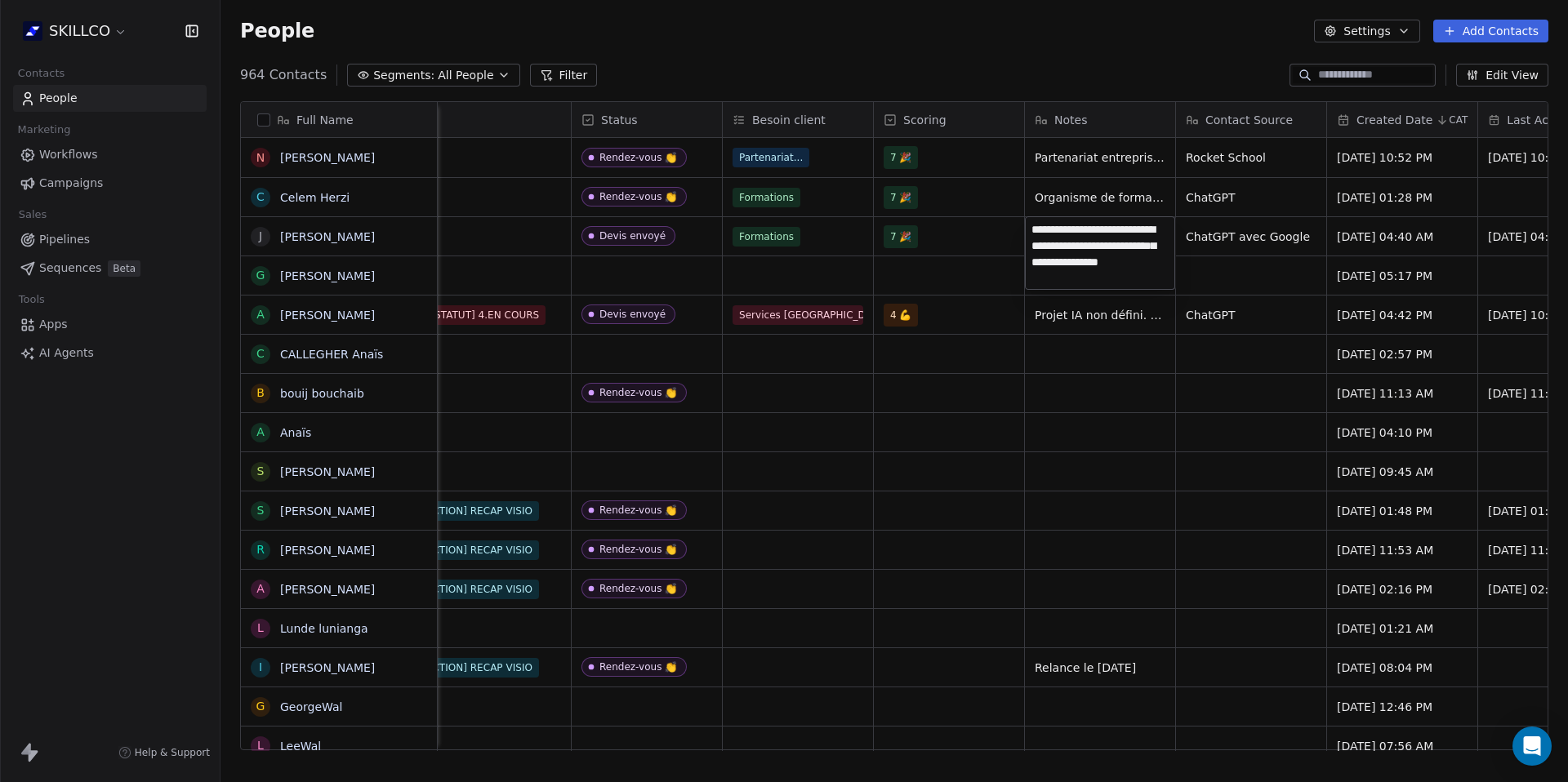
type textarea "**********"
click at [1160, 509] on html "SKILLCO Contacts People Marketing Workflows Campaigns Sales Pipelines Sequences…" at bounding box center [784, 391] width 1568 height 782
click at [316, 235] on link "[PERSON_NAME]" at bounding box center [328, 236] width 95 height 13
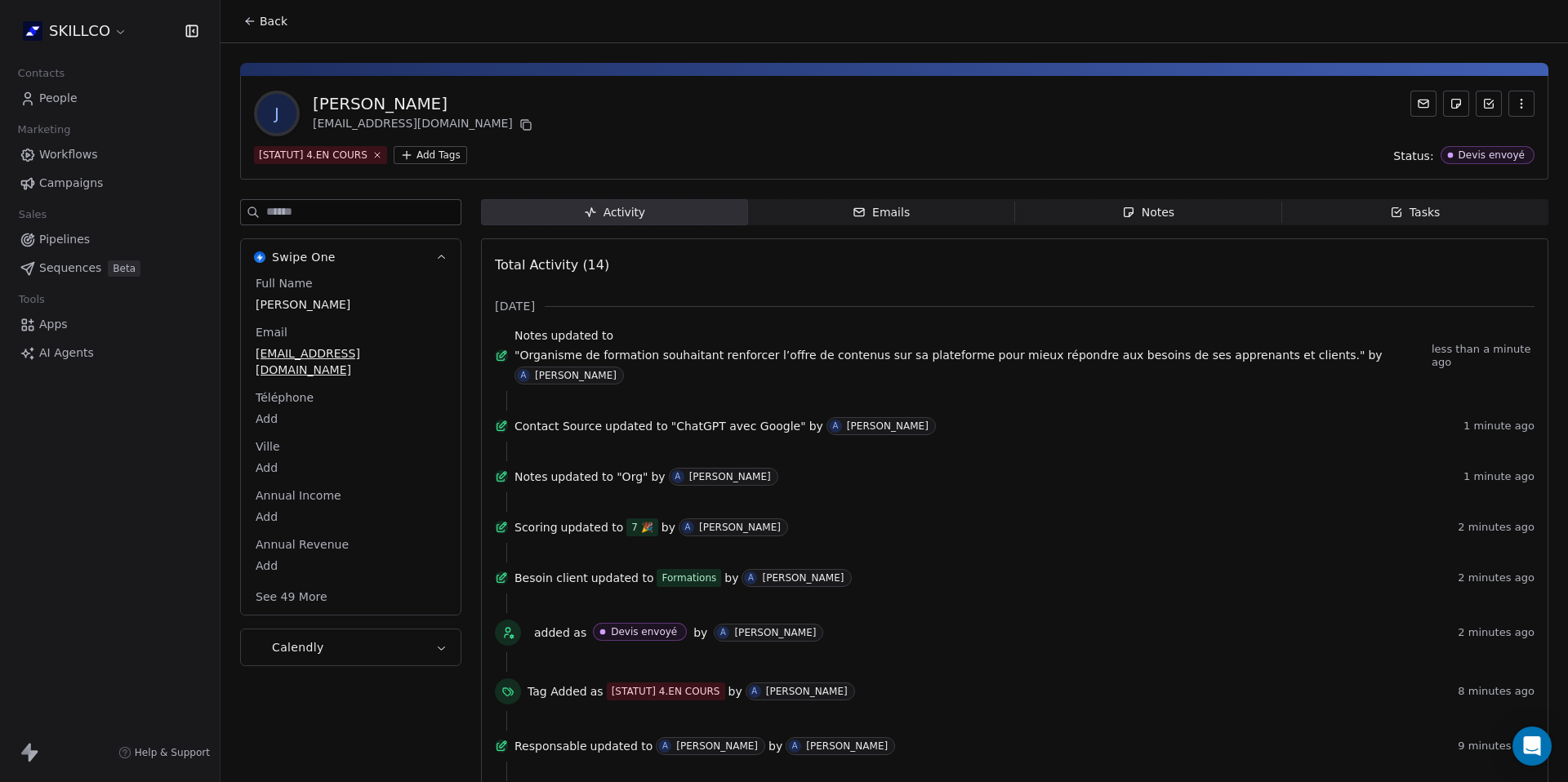
click at [882, 221] on span "Emails Emails" at bounding box center [881, 212] width 267 height 26
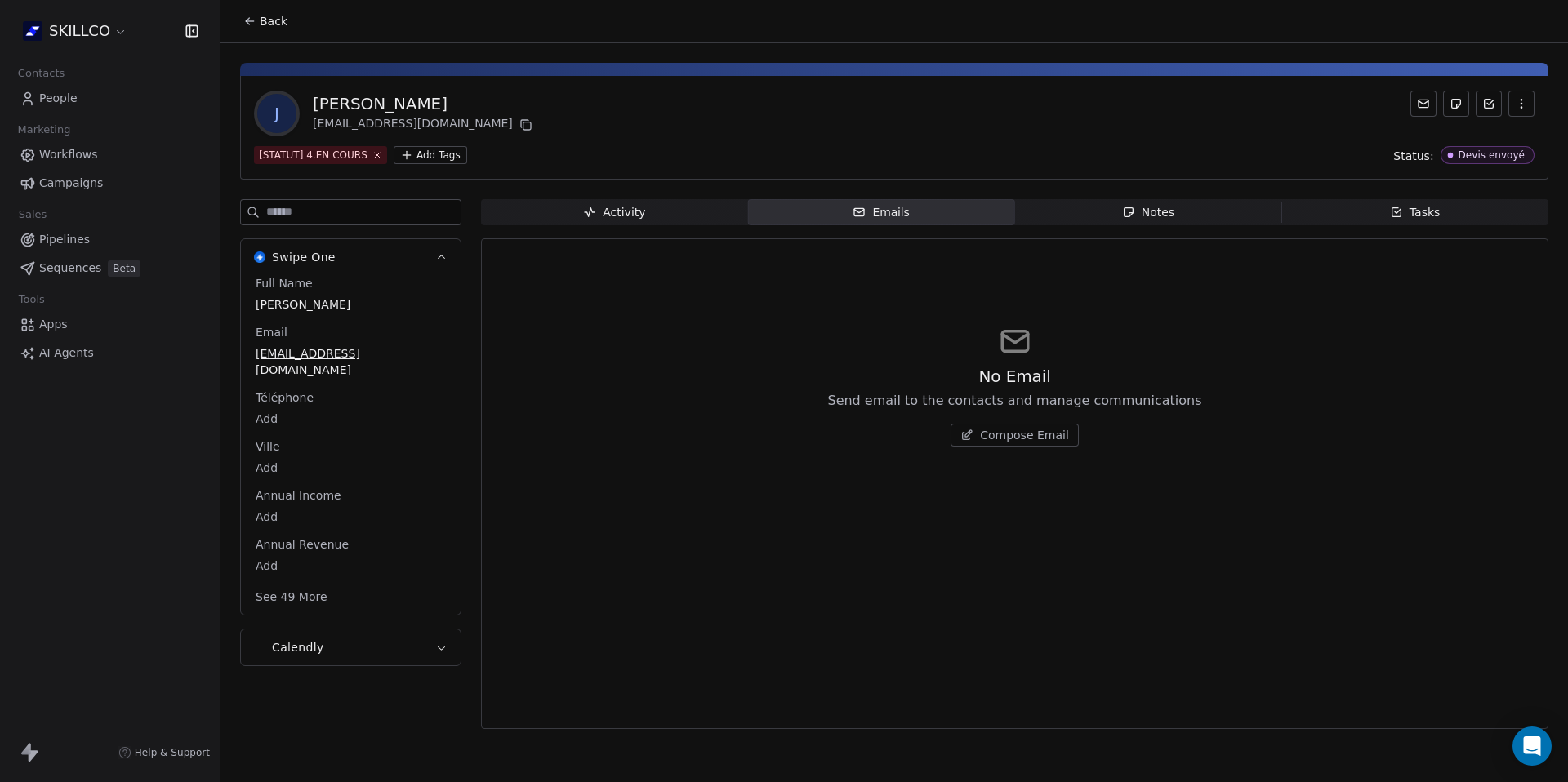
click at [1018, 445] on button "Compose Email" at bounding box center [1014, 435] width 128 height 22
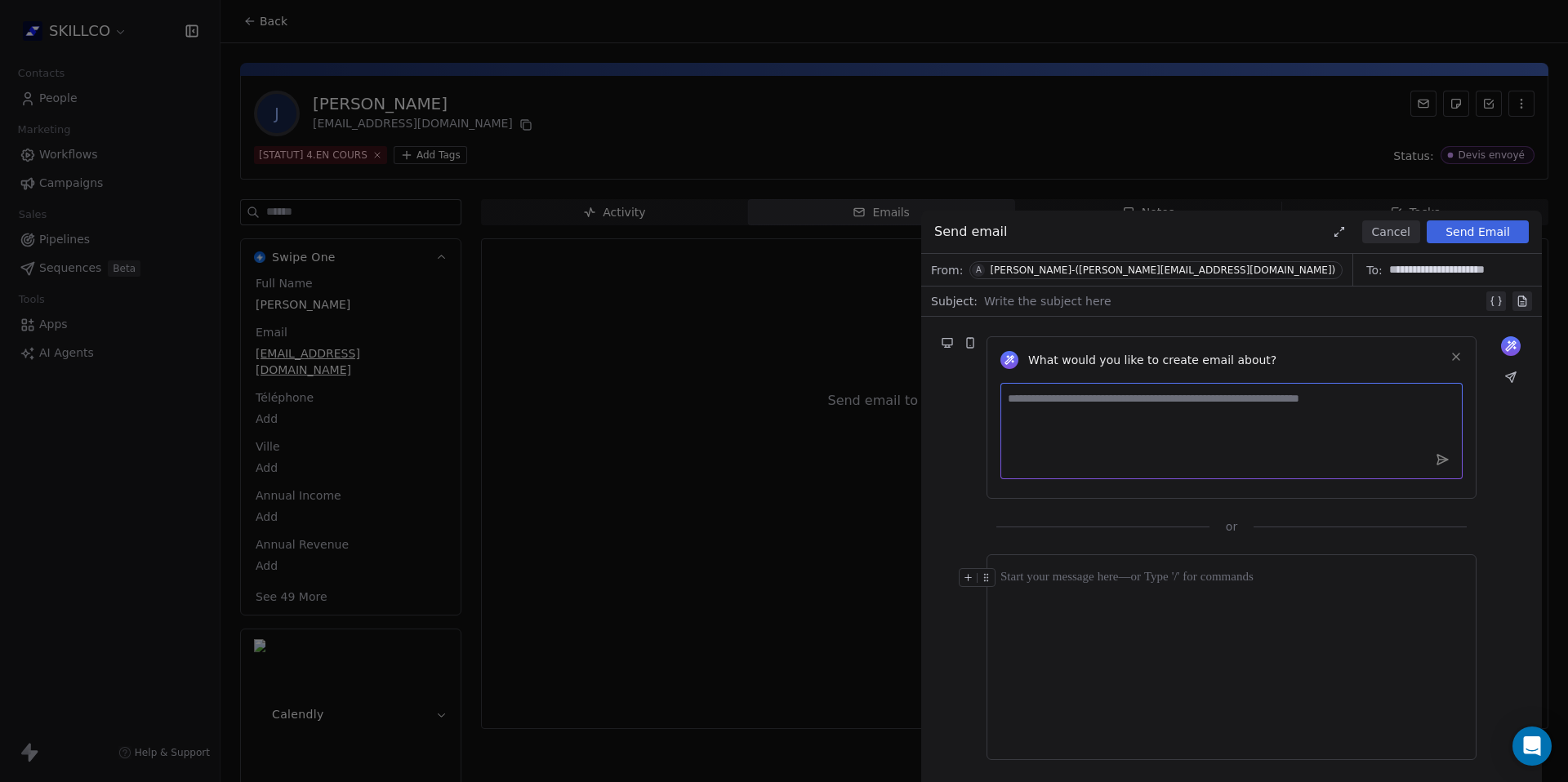
click at [1102, 435] on textarea at bounding box center [1232, 431] width 462 height 96
type textarea "**********"
